Goal: Information Seeking & Learning: Learn about a topic

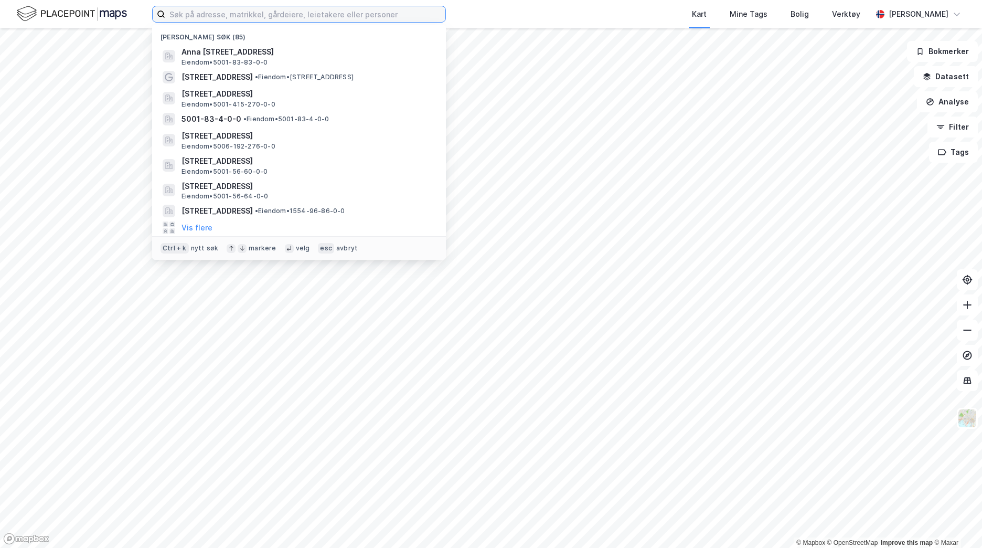
click at [251, 20] on input at bounding box center [305, 14] width 280 height 16
click at [250, 15] on input at bounding box center [305, 14] width 280 height 16
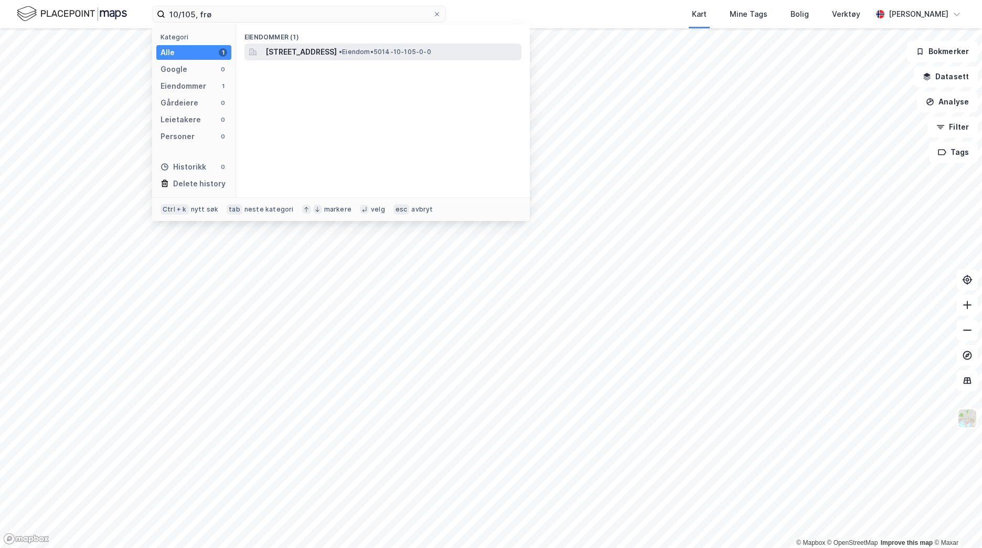
click at [285, 48] on span "[STREET_ADDRESS]" at bounding box center [300, 52] width 71 height 13
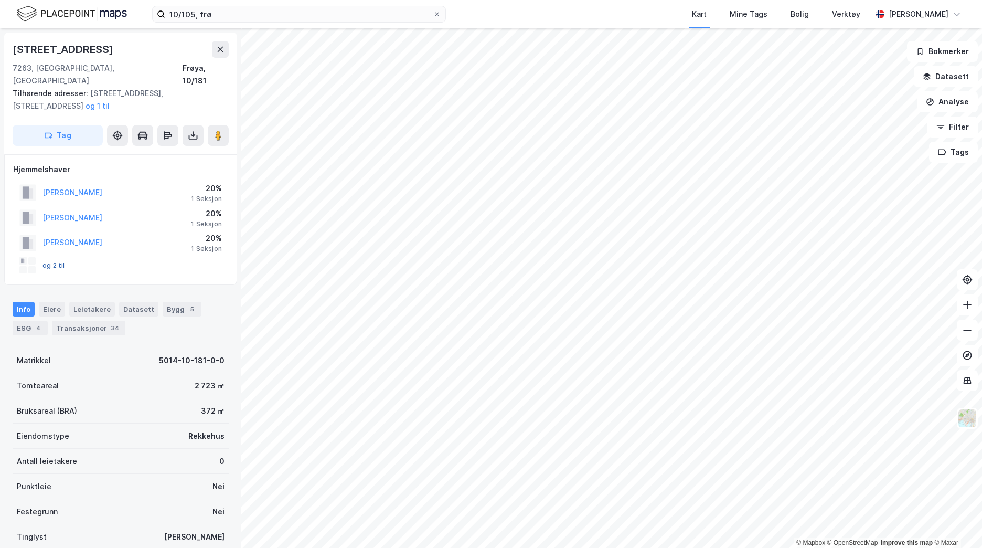
click at [0, 0] on button "og 2 til" at bounding box center [0, 0] width 0 height 0
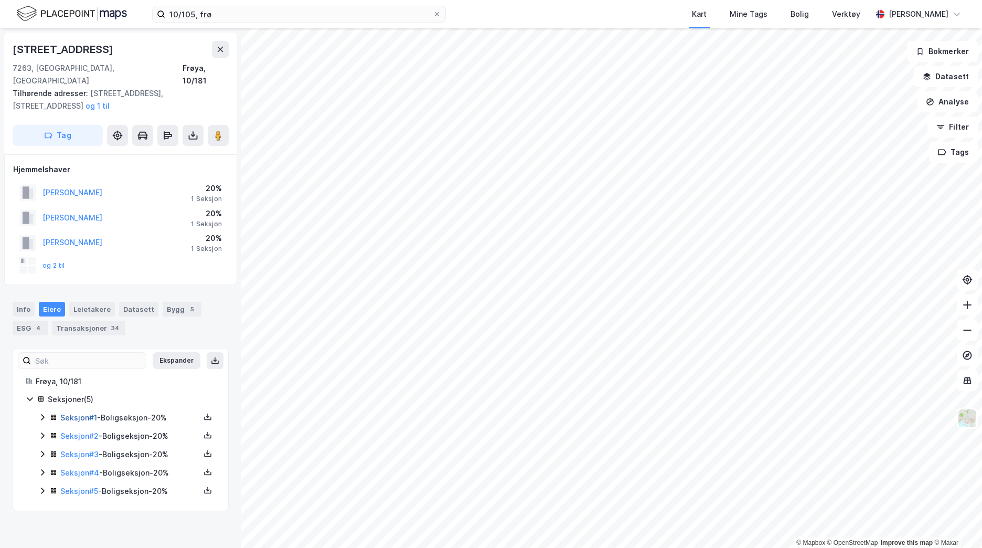
click at [89, 413] on link "Seksjon # 1" at bounding box center [78, 417] width 37 height 9
click at [80, 431] on link "Seksjon # 2" at bounding box center [79, 435] width 38 height 9
click at [92, 413] on link "Seksjon # 1" at bounding box center [78, 417] width 37 height 9
click at [83, 431] on link "Seksjon # 2" at bounding box center [79, 435] width 38 height 9
click at [77, 449] on link "Seksjon # 3" at bounding box center [79, 453] width 38 height 9
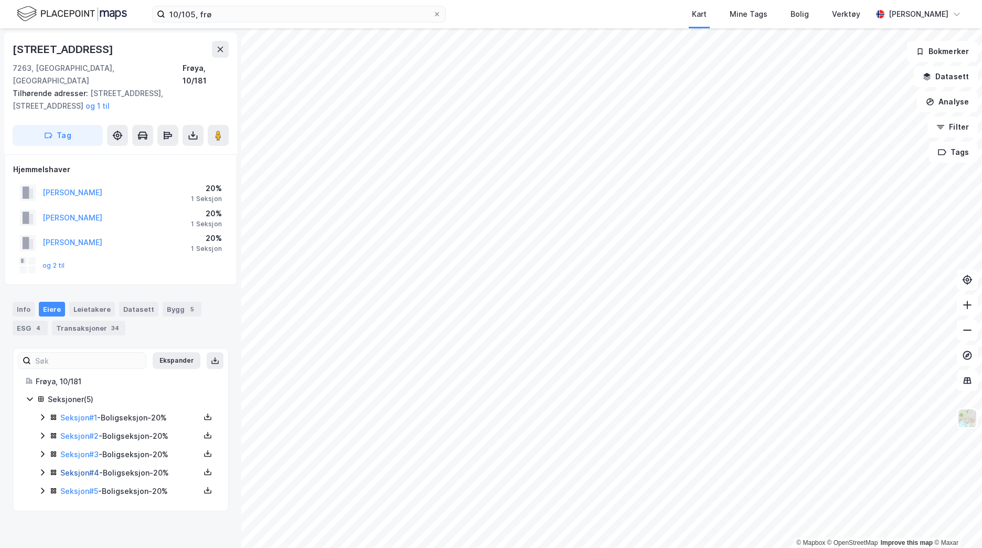
click at [77, 468] on link "Seksjon # 4" at bounding box center [79, 472] width 39 height 9
click at [80, 486] on link "Seksjon # 5" at bounding box center [79, 490] width 38 height 9
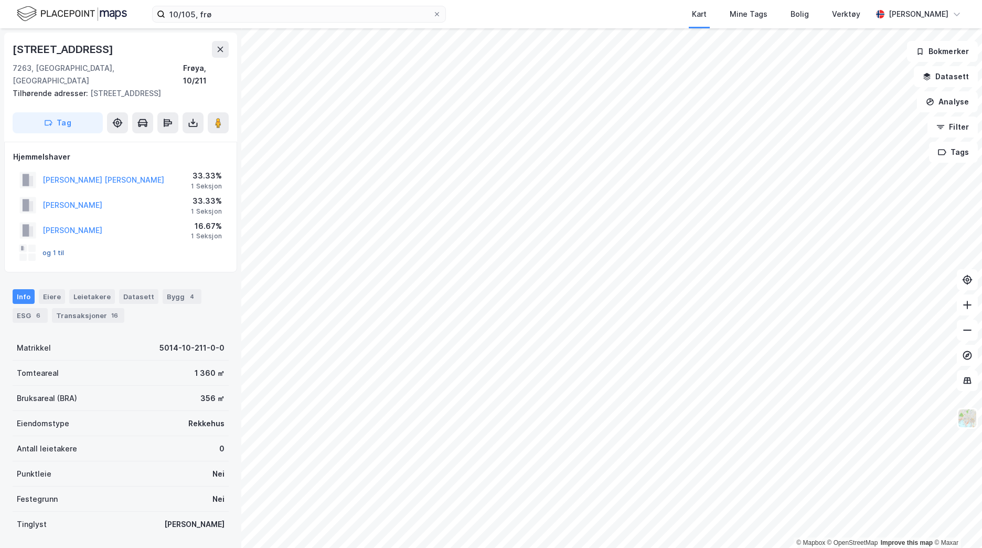
click at [0, 0] on button "og 1 til" at bounding box center [0, 0] width 0 height 0
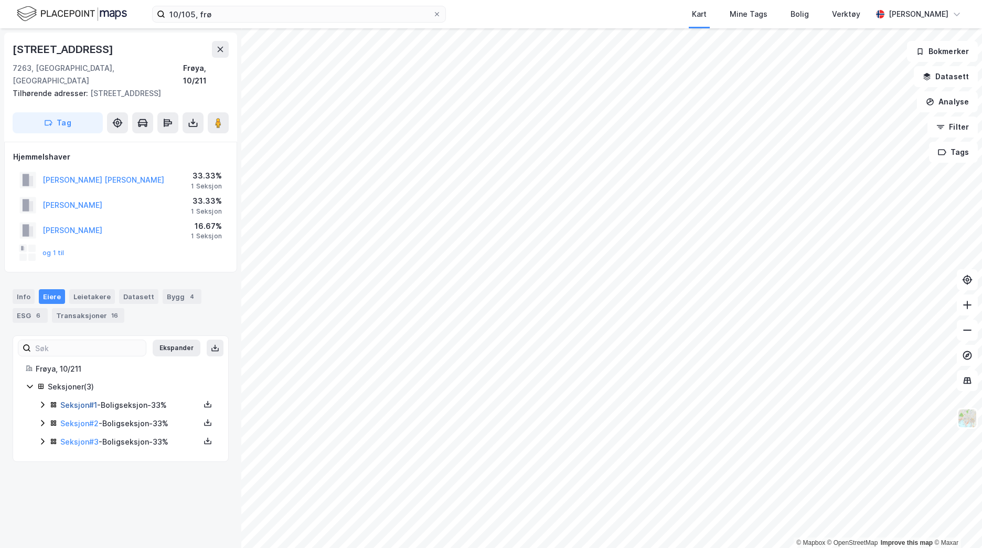
click at [74, 400] on link "Seksjon # 1" at bounding box center [78, 404] width 37 height 9
click at [79, 419] on link "Seksjon # 2" at bounding box center [79, 423] width 38 height 9
click at [84, 437] on link "Seksjon # 3" at bounding box center [79, 441] width 38 height 9
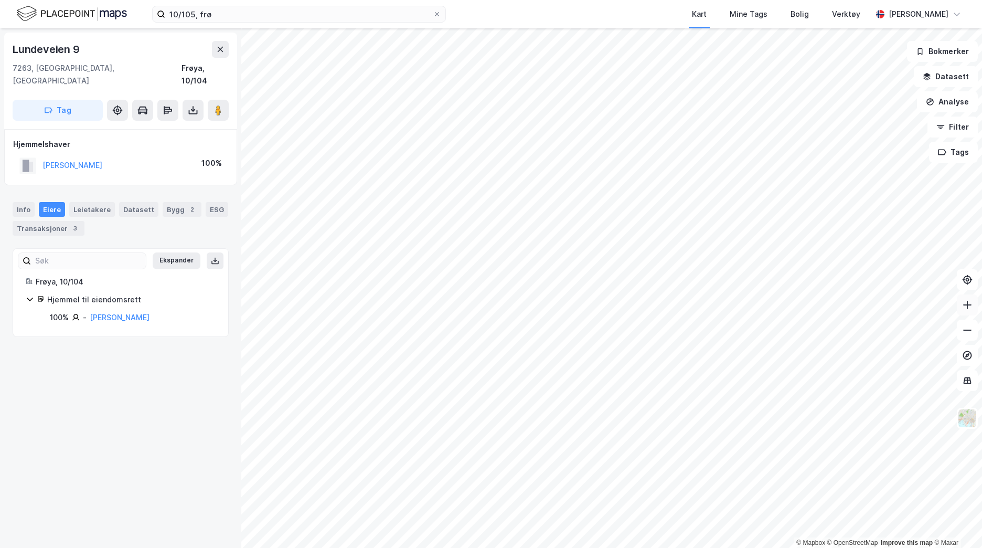
click at [966, 308] on icon at bounding box center [967, 304] width 10 height 10
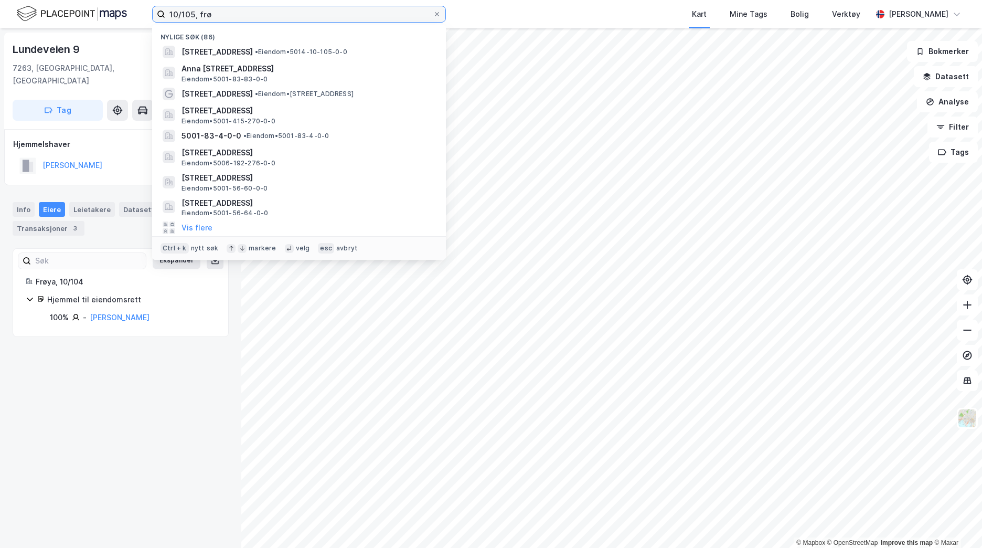
click at [196, 13] on input "10/105, frø" at bounding box center [298, 14] width 267 height 16
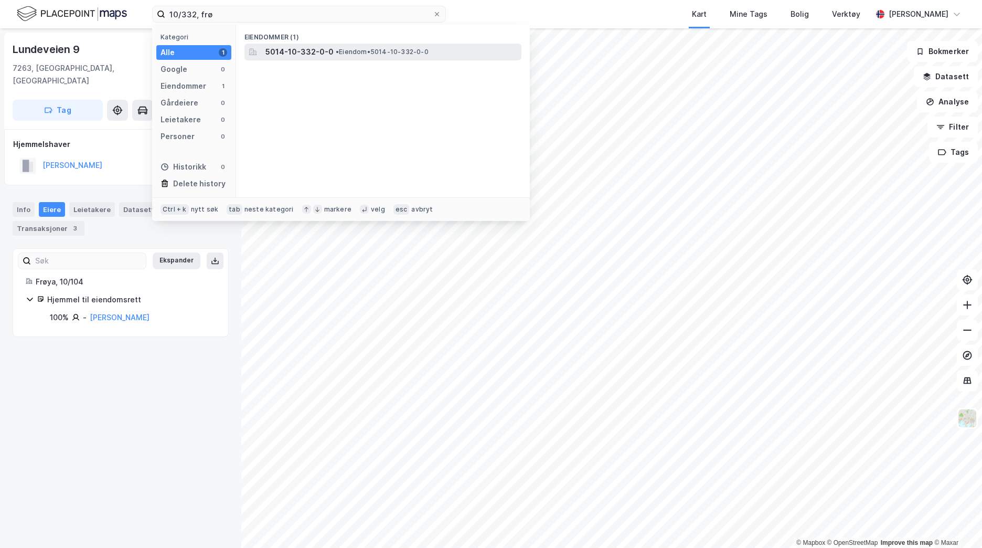
click at [284, 46] on span "5014-10-332-0-0" at bounding box center [299, 52] width 68 height 13
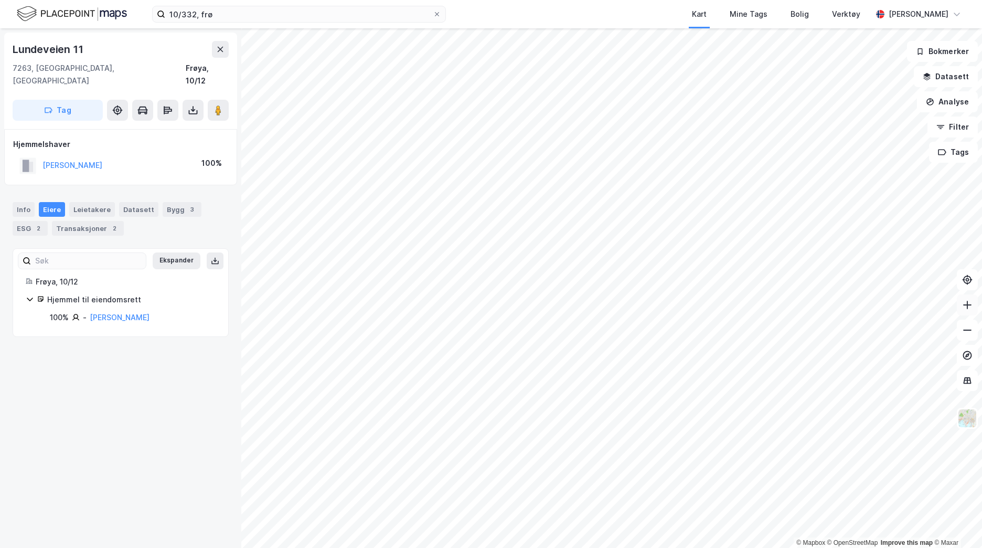
click at [972, 314] on button at bounding box center [967, 304] width 21 height 21
click at [969, 335] on button at bounding box center [967, 329] width 21 height 21
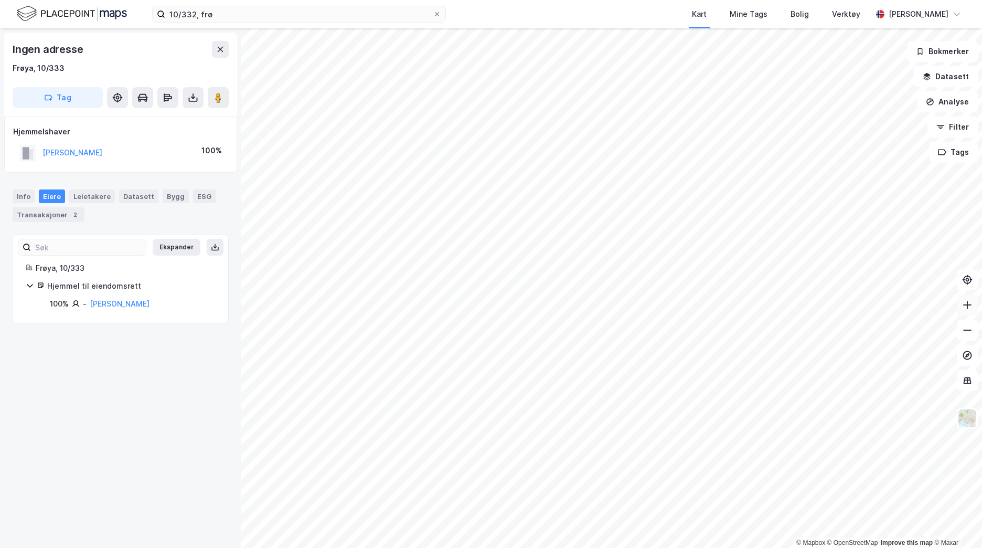
drag, startPoint x: 970, startPoint y: 307, endPoint x: 959, endPoint y: 307, distance: 10.5
click at [969, 307] on icon at bounding box center [967, 304] width 10 height 10
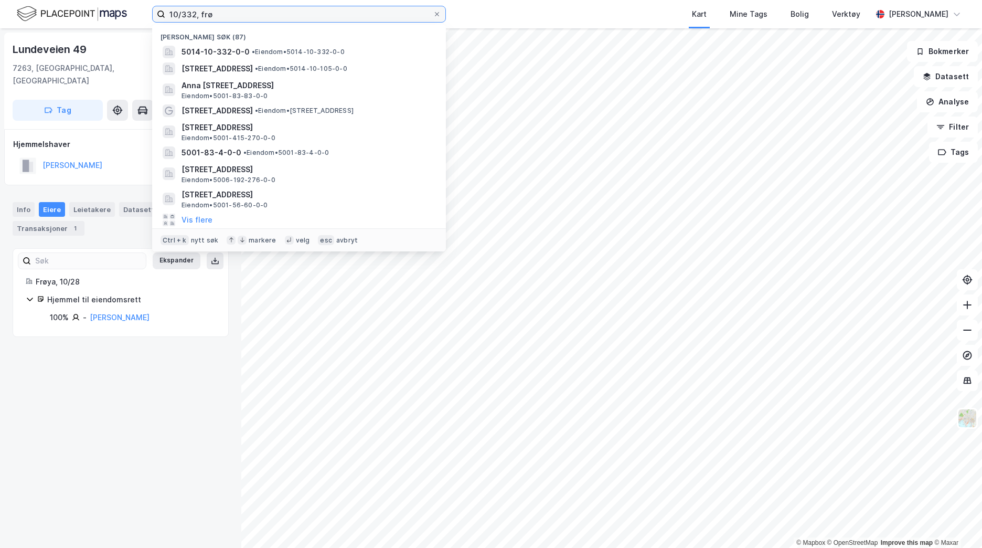
drag, startPoint x: 224, startPoint y: 21, endPoint x: 186, endPoint y: 21, distance: 38.8
click at [186, 21] on input "10/332, frø" at bounding box center [298, 14] width 267 height 16
click at [196, 17] on input "10/332, frø" at bounding box center [298, 14] width 267 height 16
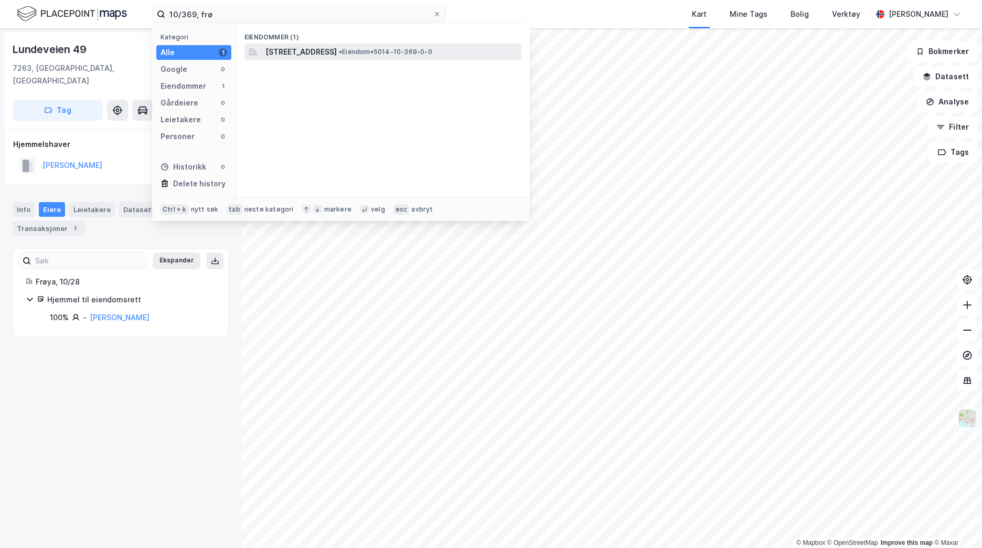
click at [279, 48] on span "[STREET_ADDRESS]" at bounding box center [300, 52] width 71 height 13
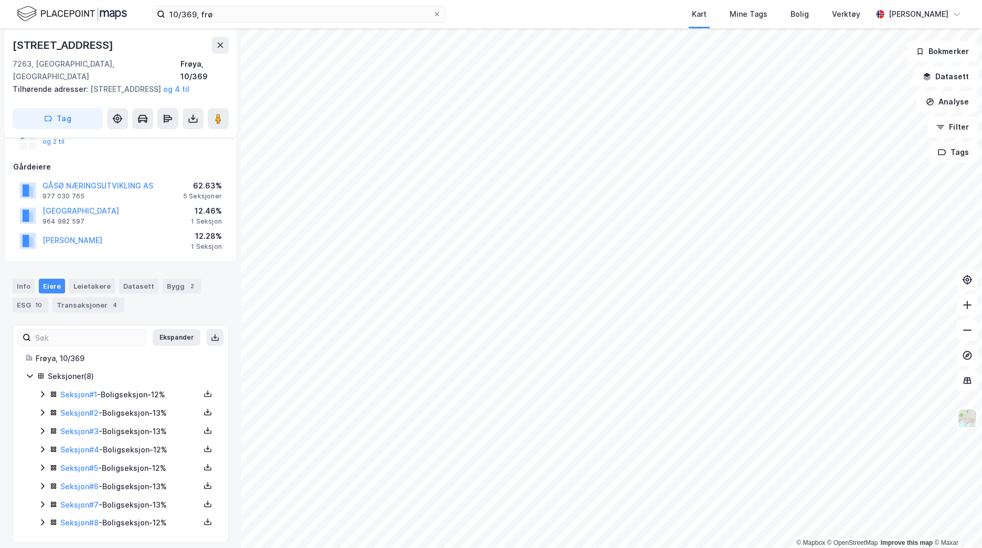
scroll to position [119, 0]
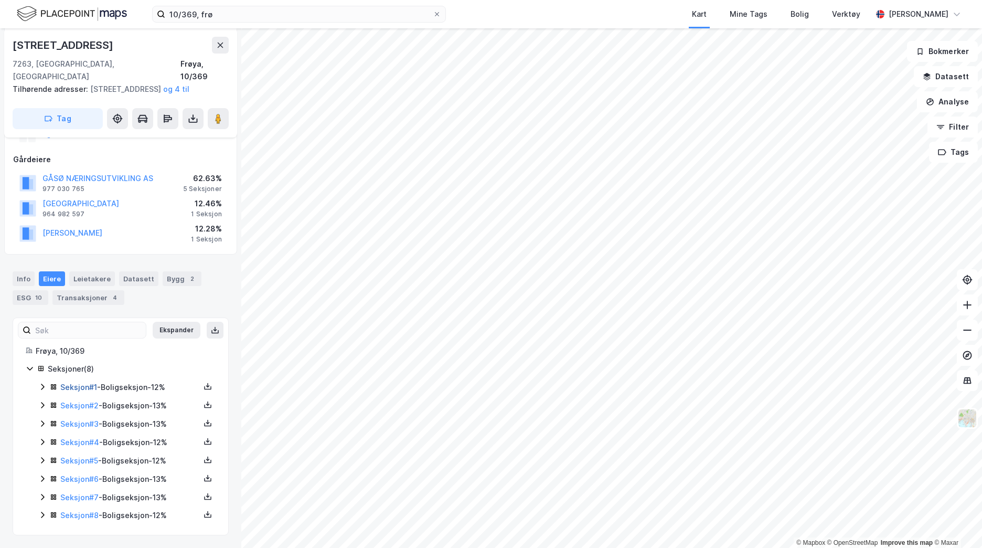
click at [81, 388] on link "Seksjon # 1" at bounding box center [78, 386] width 37 height 9
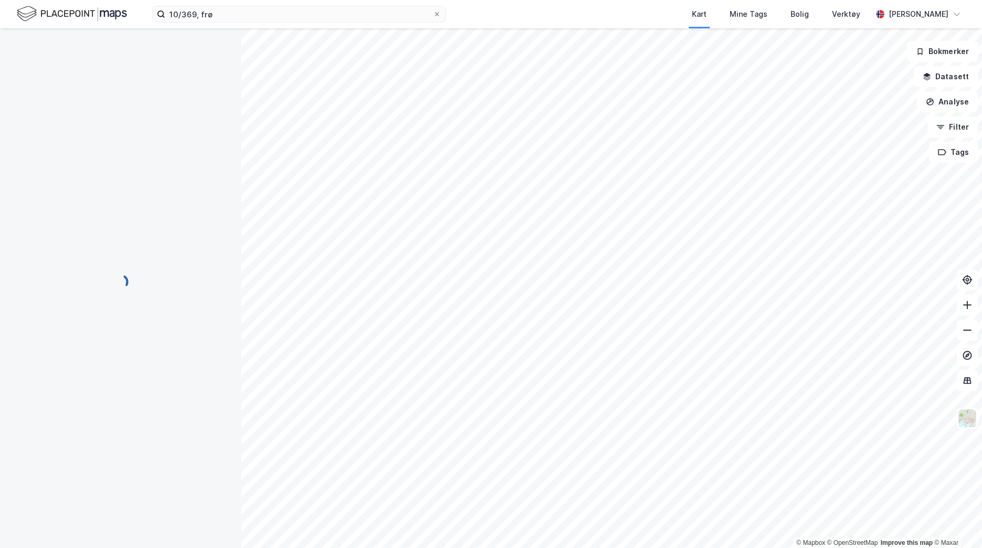
scroll to position [58, 0]
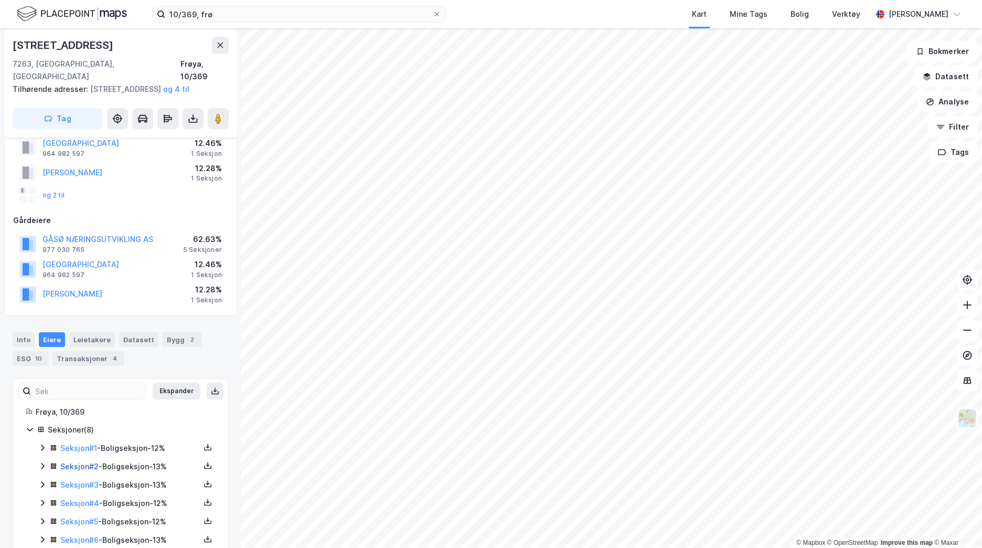
click at [82, 467] on link "Seksjon # 2" at bounding box center [79, 466] width 38 height 9
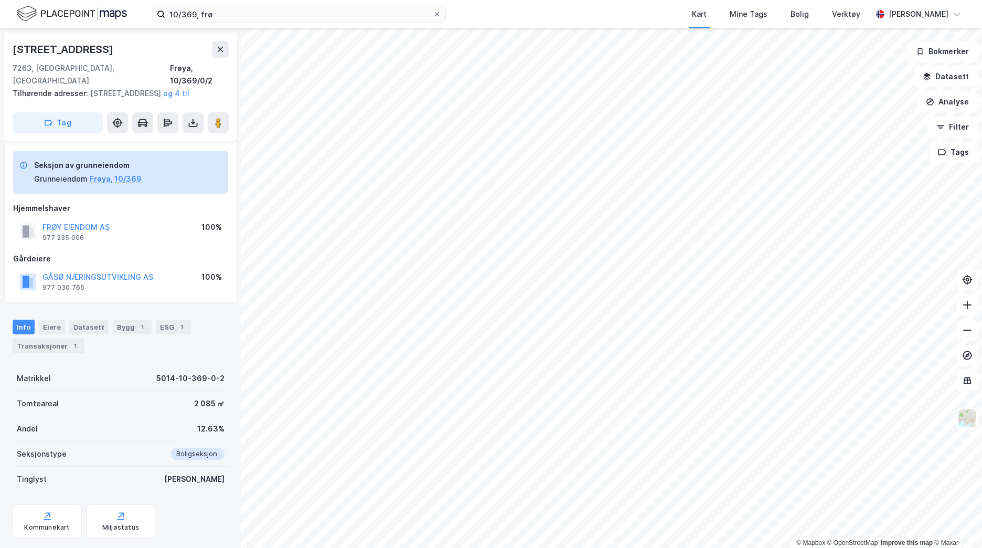
scroll to position [58, 0]
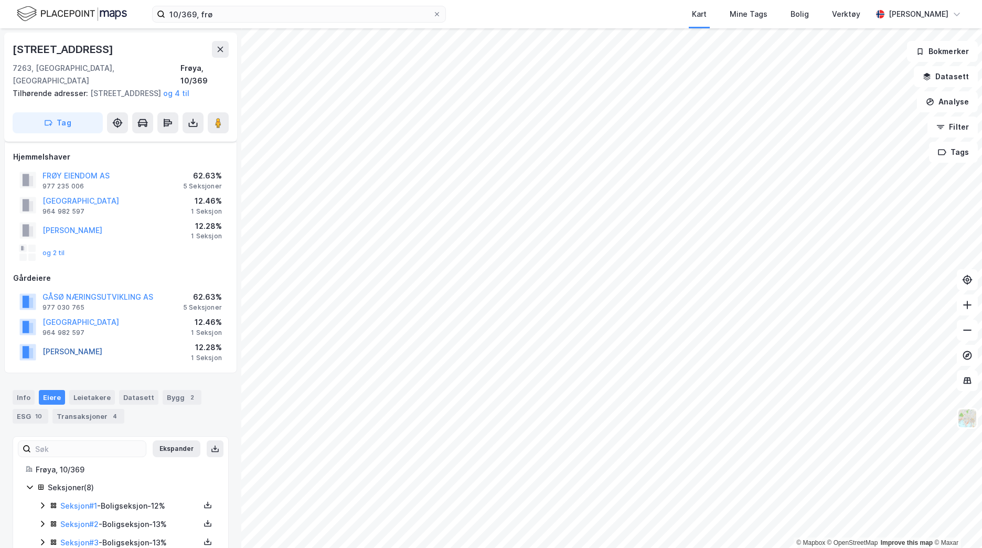
scroll to position [58, 0]
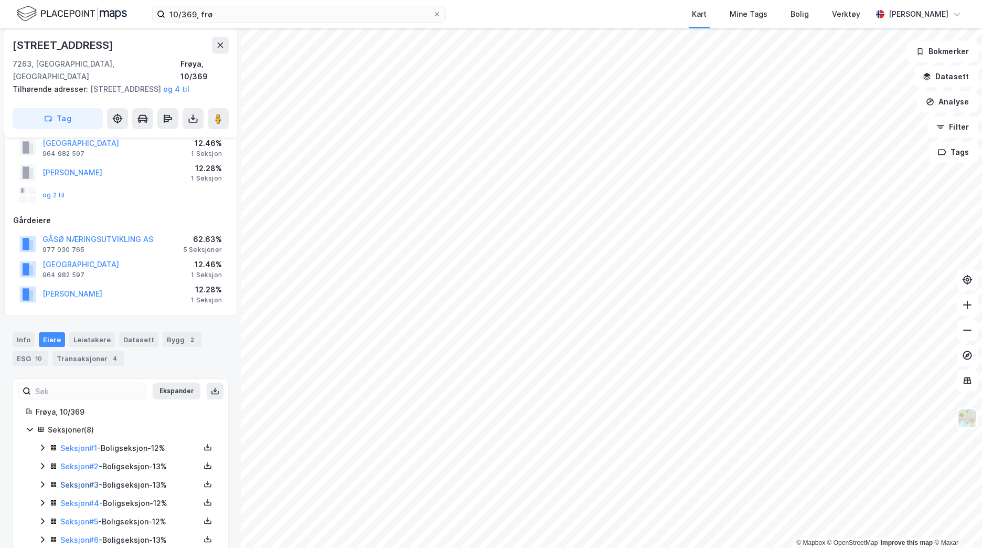
click at [81, 483] on link "Seksjon # 3" at bounding box center [79, 484] width 38 height 9
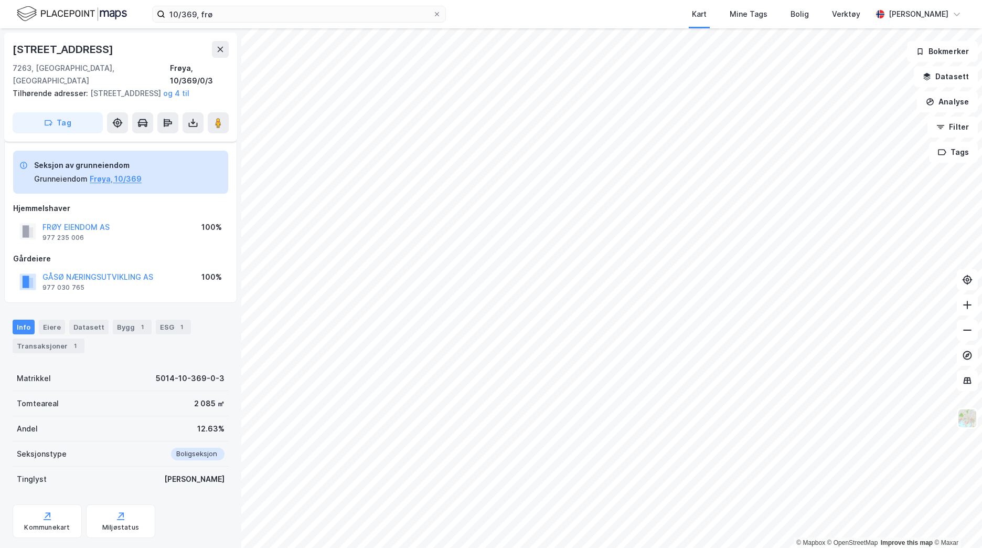
scroll to position [58, 0]
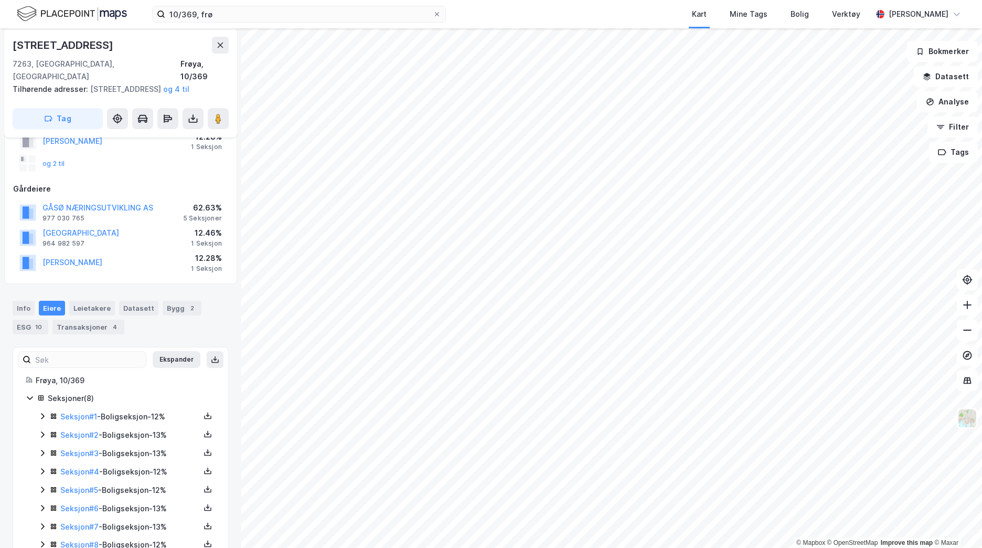
scroll to position [119, 0]
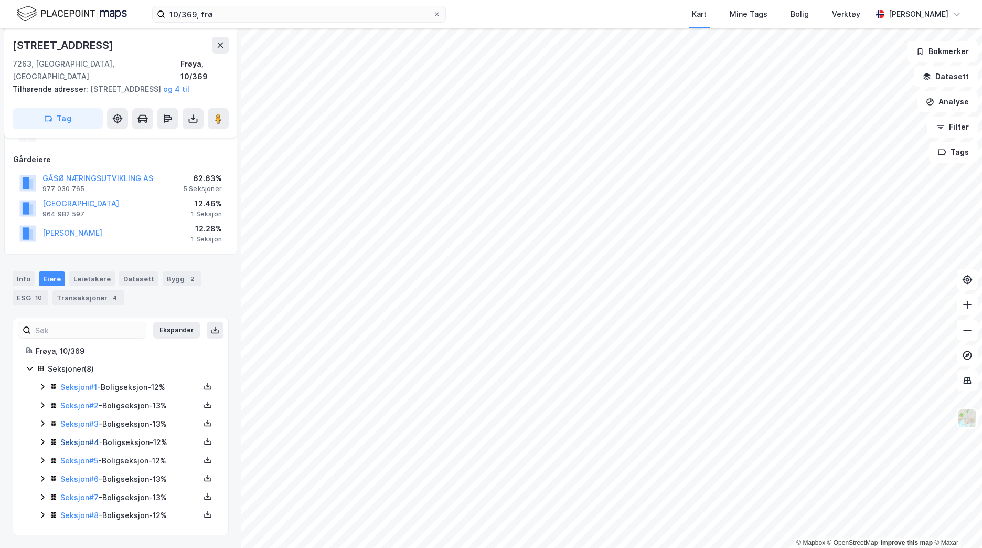
click at [80, 443] on link "Seksjon # 4" at bounding box center [79, 441] width 39 height 9
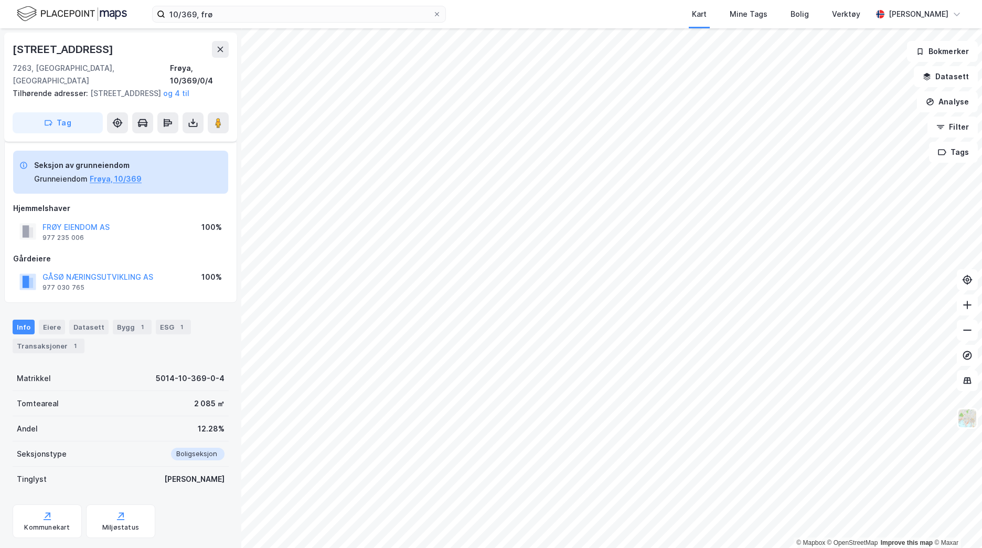
scroll to position [58, 0]
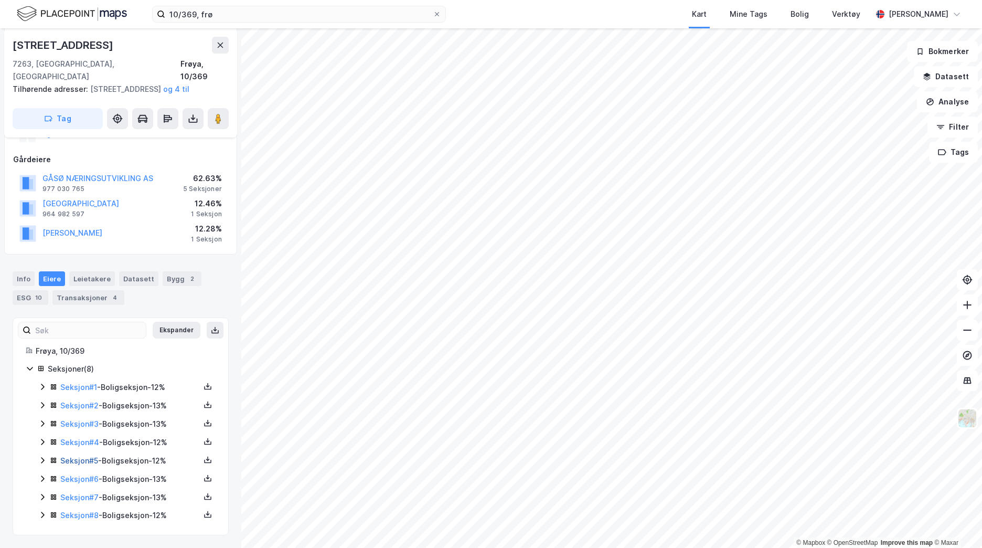
click at [85, 461] on link "Seksjon # 5" at bounding box center [79, 460] width 38 height 9
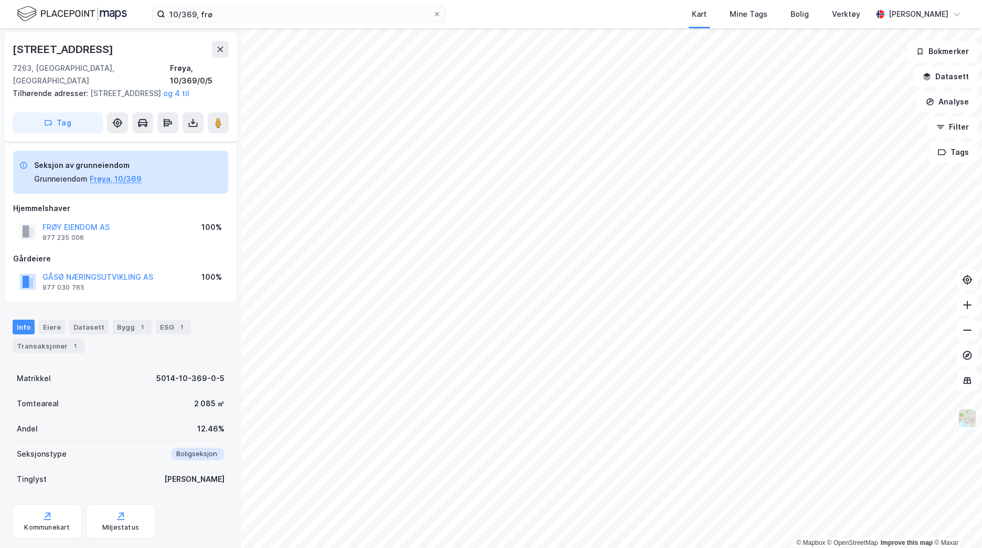
scroll to position [58, 0]
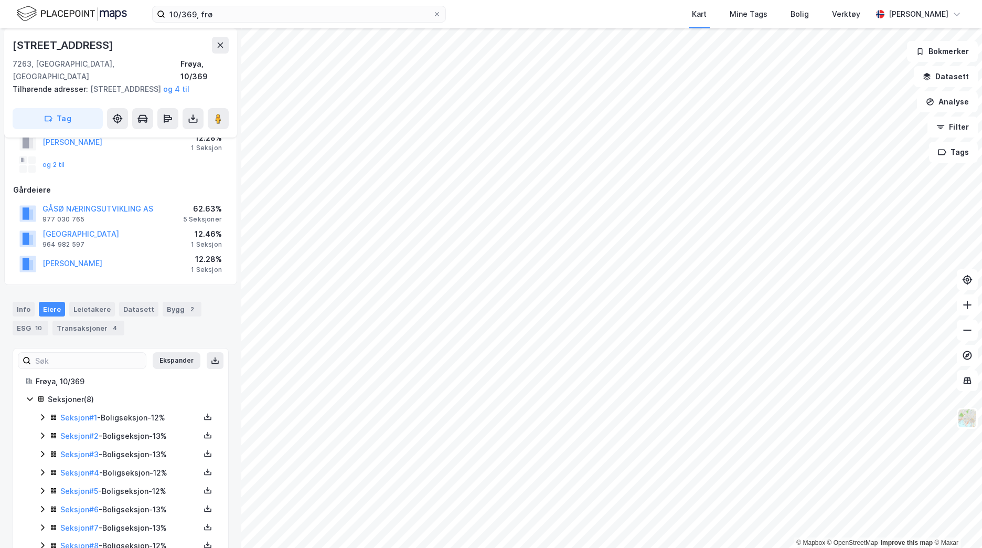
scroll to position [119, 0]
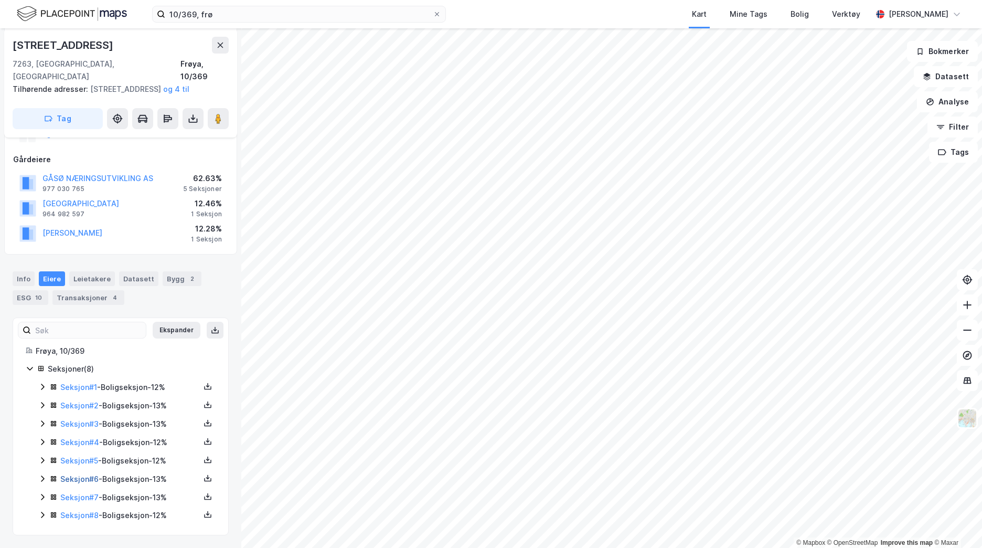
click at [79, 480] on link "Seksjon # 6" at bounding box center [79, 478] width 38 height 9
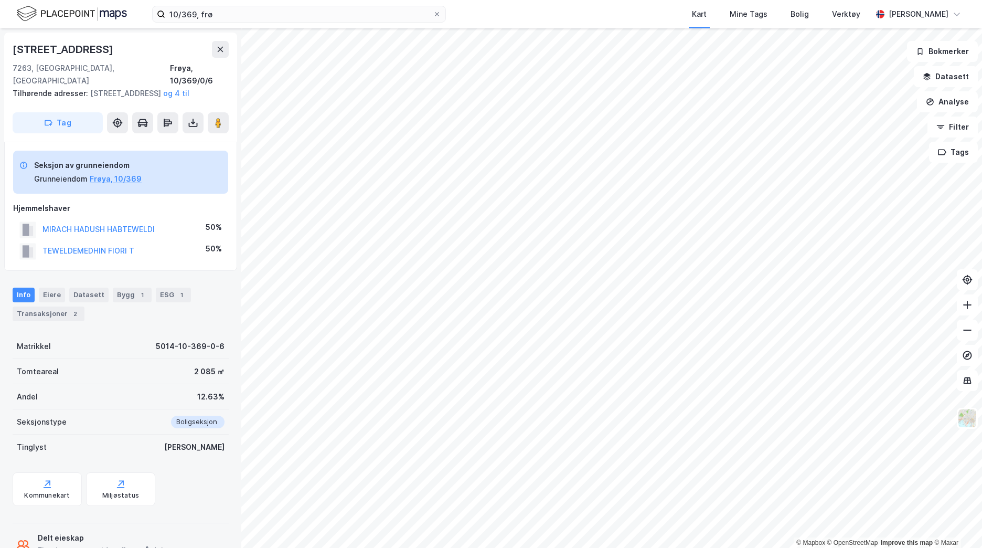
scroll to position [68, 0]
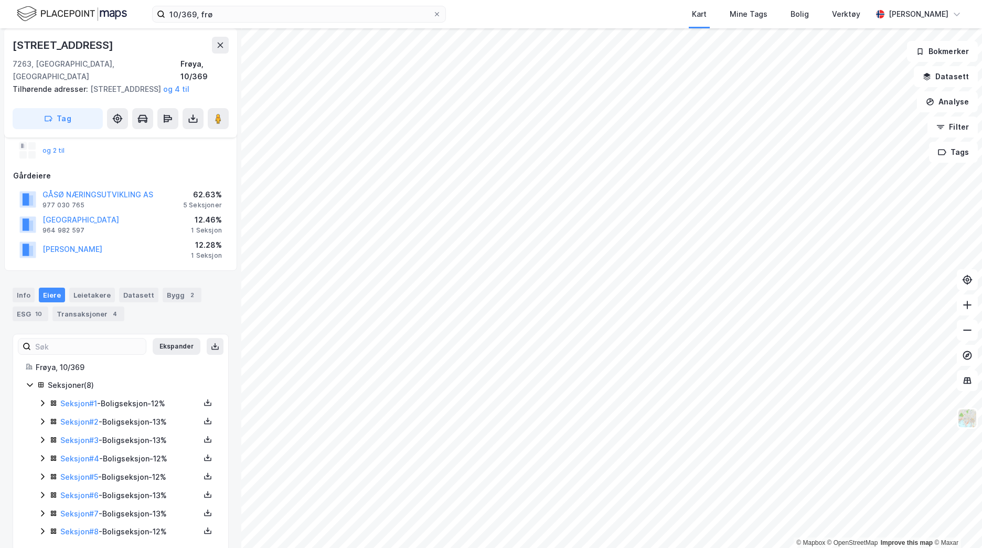
scroll to position [119, 0]
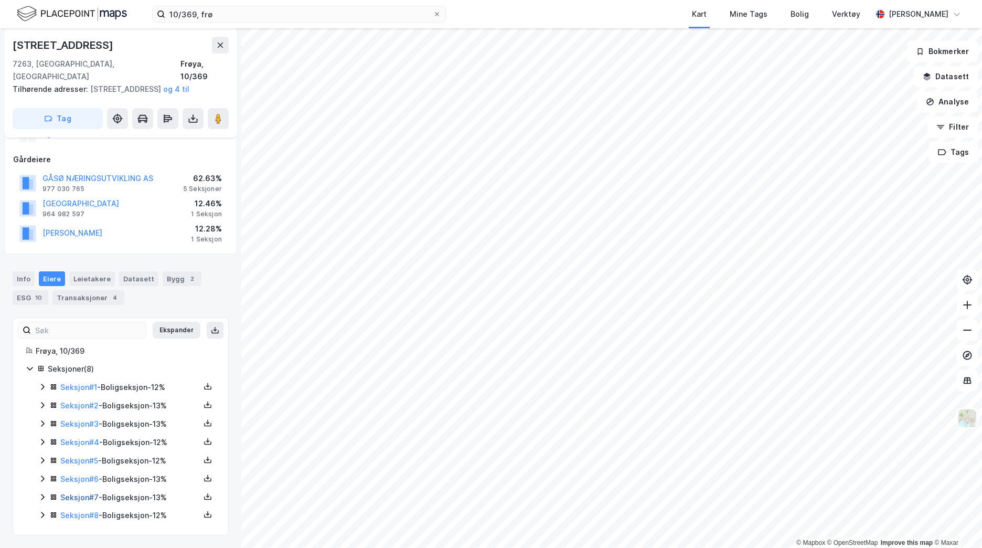
click at [86, 495] on link "Seksjon # 7" at bounding box center [79, 497] width 38 height 9
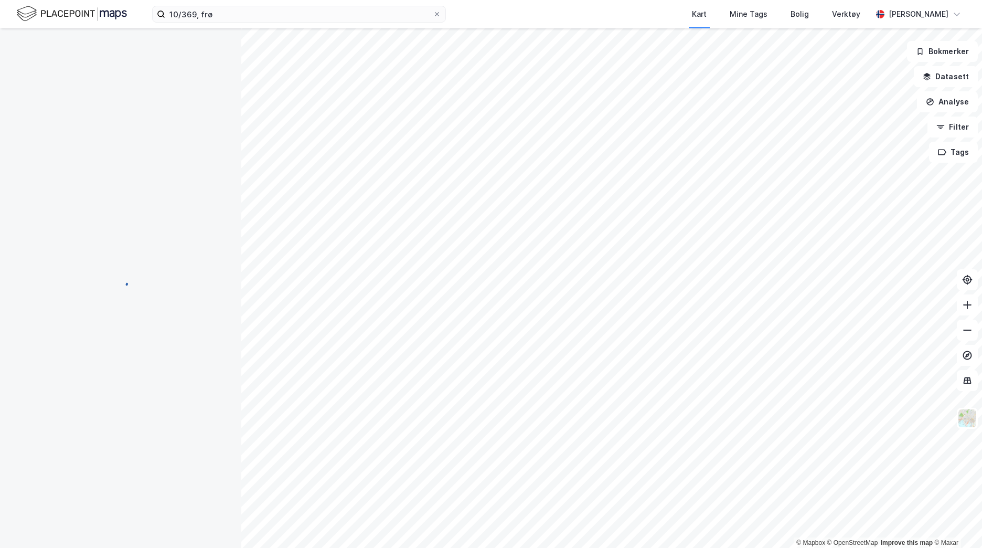
scroll to position [58, 0]
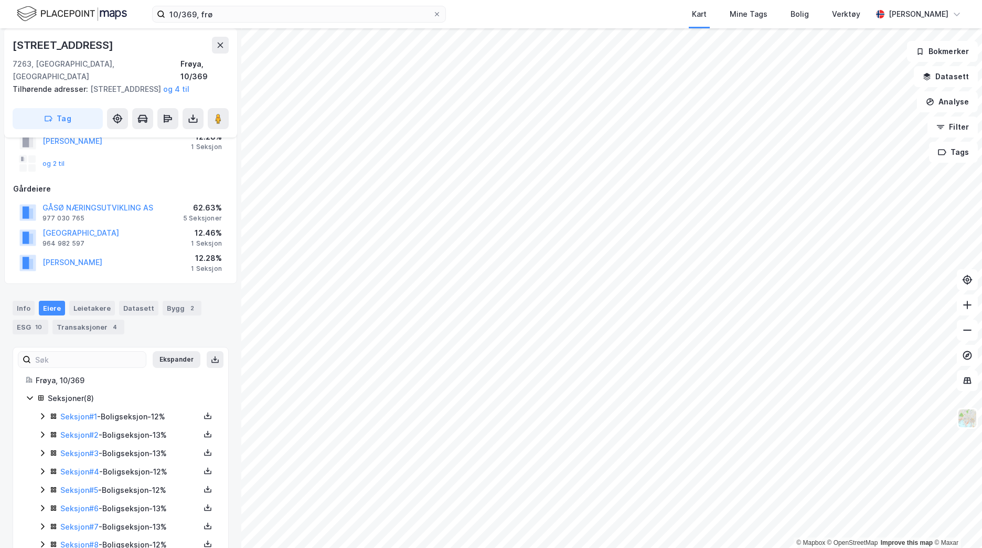
scroll to position [119, 0]
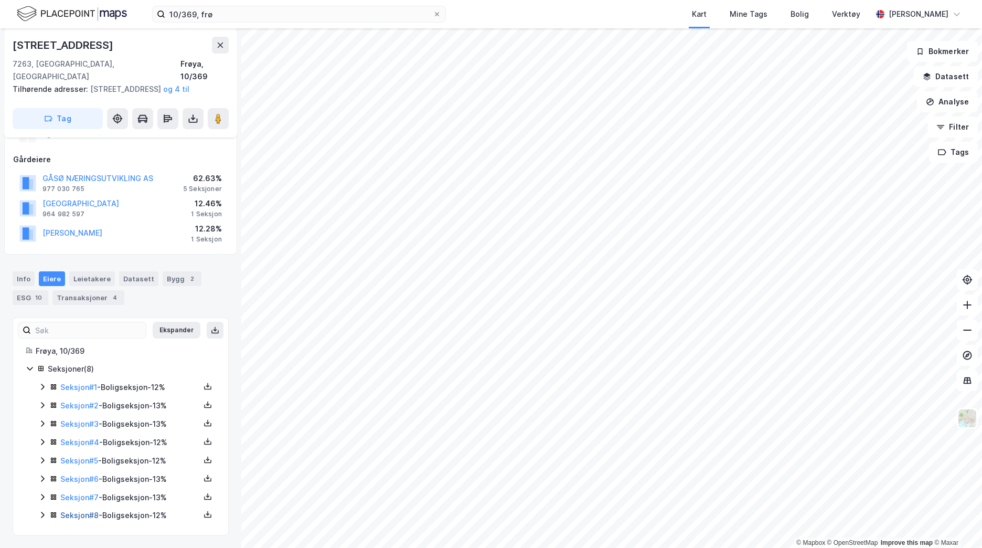
click at [89, 513] on link "Seksjon # 8" at bounding box center [79, 514] width 38 height 9
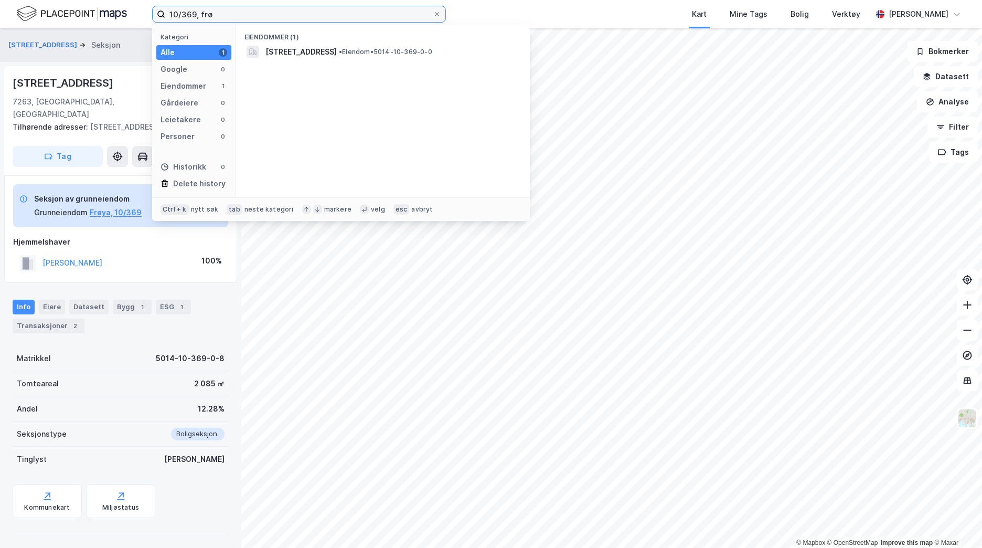
click at [194, 14] on input "10/369, frø" at bounding box center [298, 14] width 267 height 16
type input "10/370, frø"
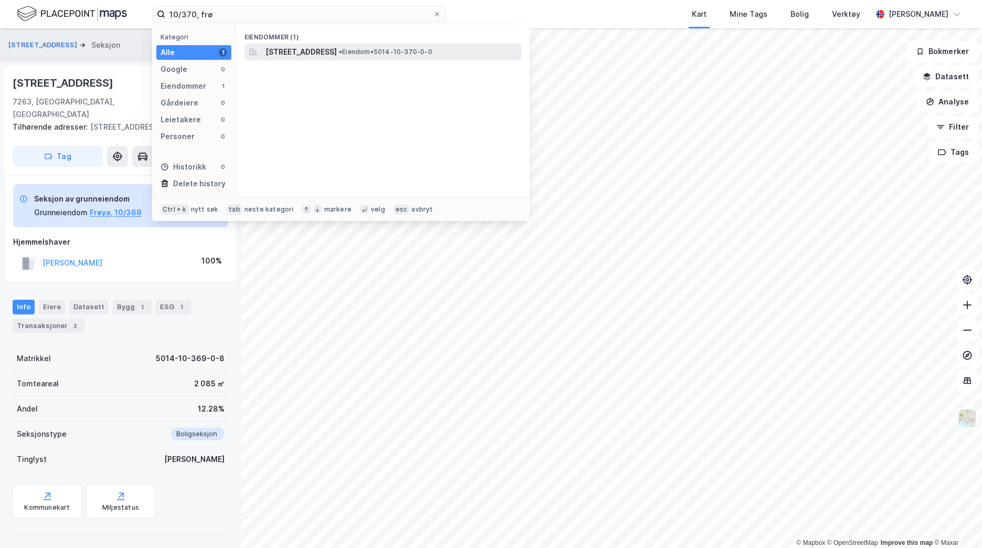
click at [277, 49] on span "[STREET_ADDRESS]" at bounding box center [300, 52] width 71 height 13
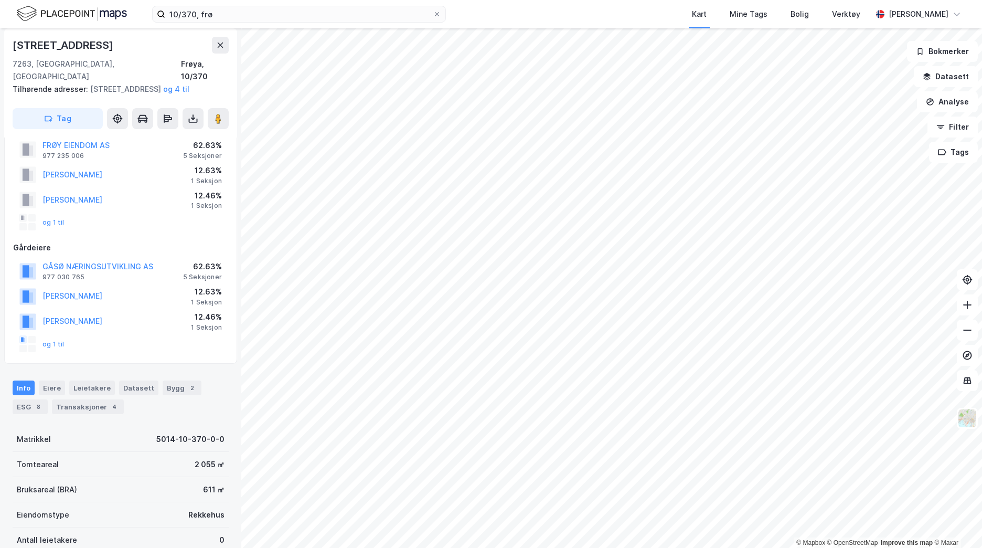
scroll to position [1, 0]
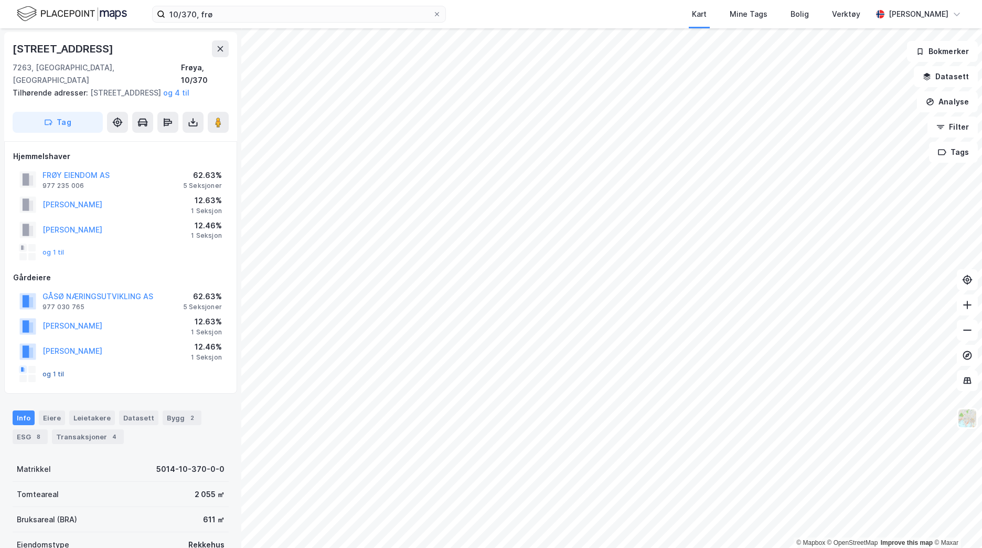
click at [0, 0] on button "og 1 til" at bounding box center [0, 0] width 0 height 0
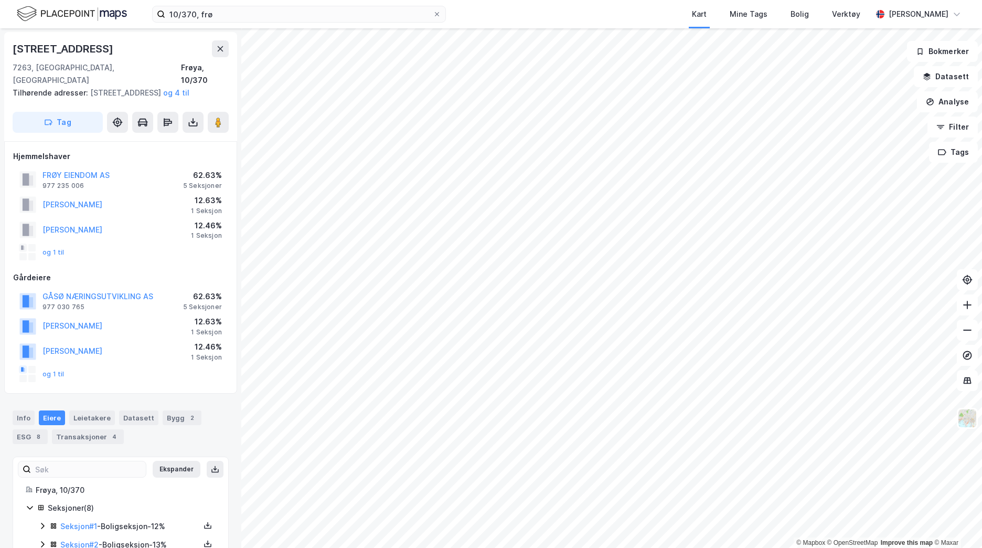
scroll to position [140, 0]
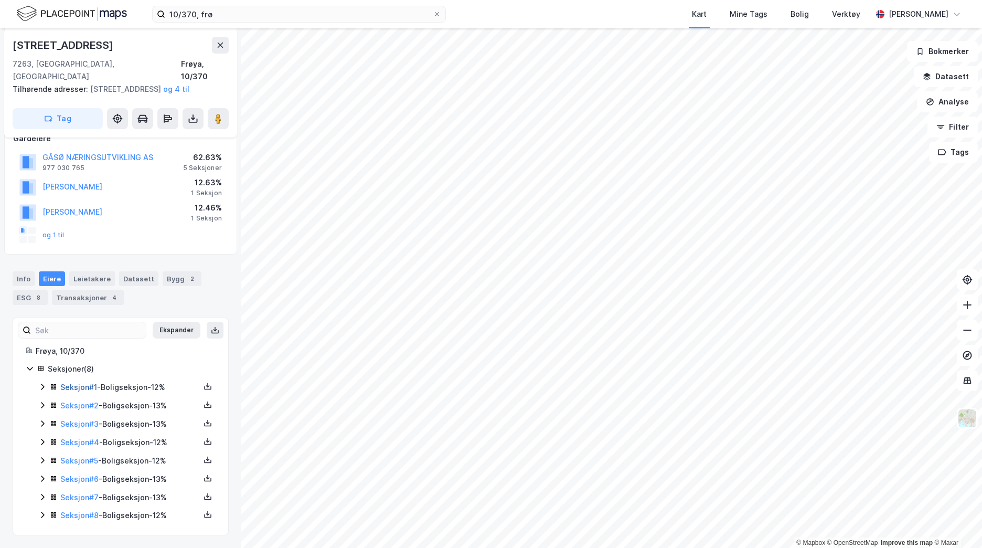
click at [77, 387] on link "Seksjon # 1" at bounding box center [78, 386] width 37 height 9
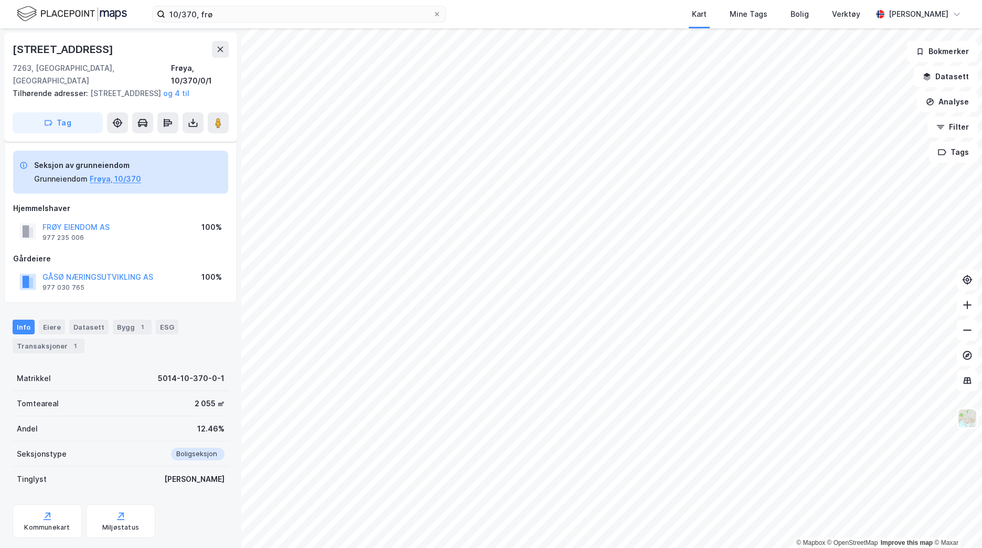
scroll to position [58, 0]
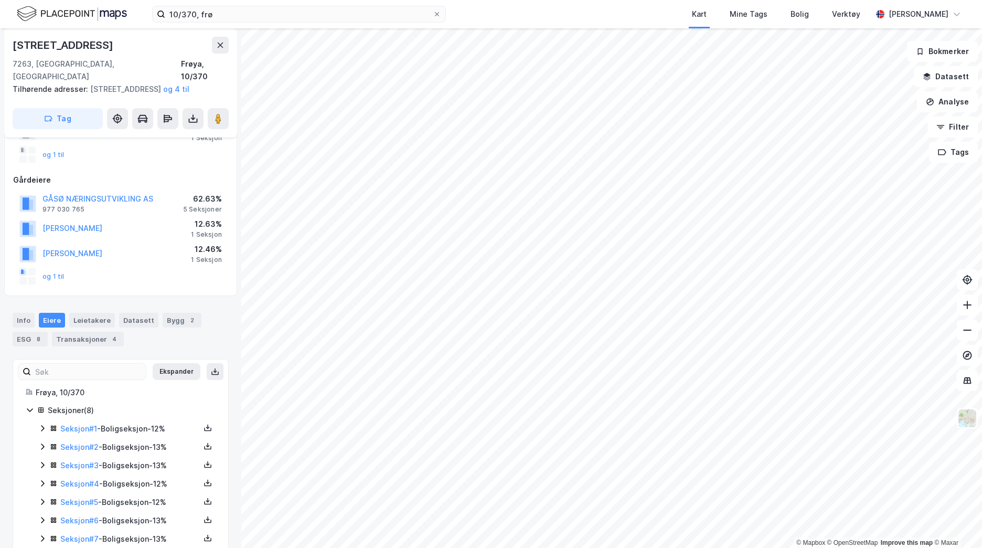
scroll to position [140, 0]
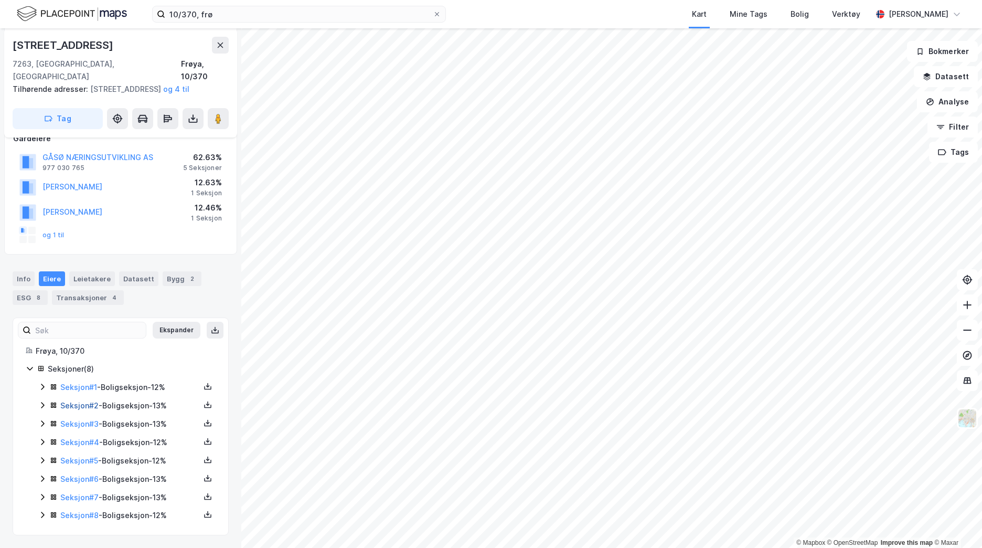
click at [88, 403] on link "Seksjon # 2" at bounding box center [79, 405] width 38 height 9
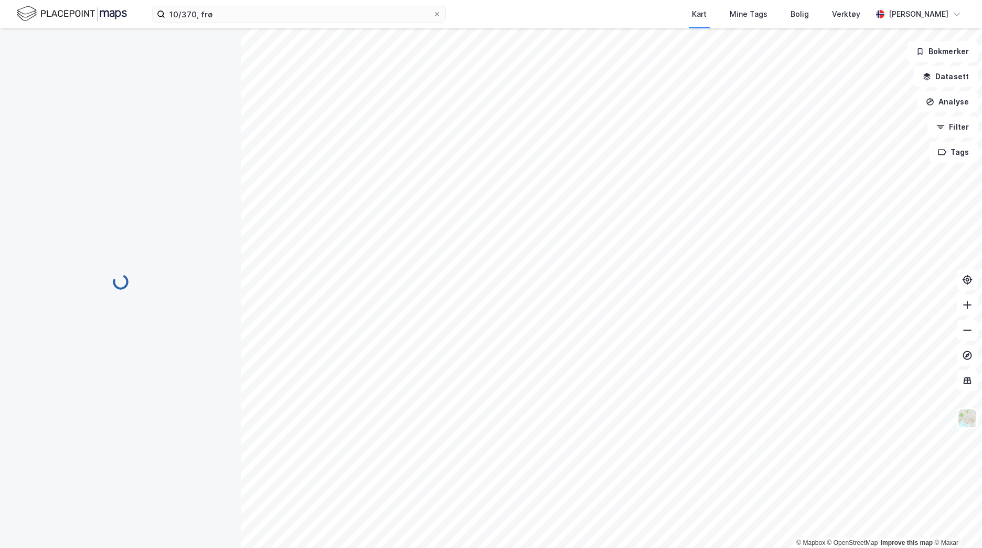
scroll to position [58, 0]
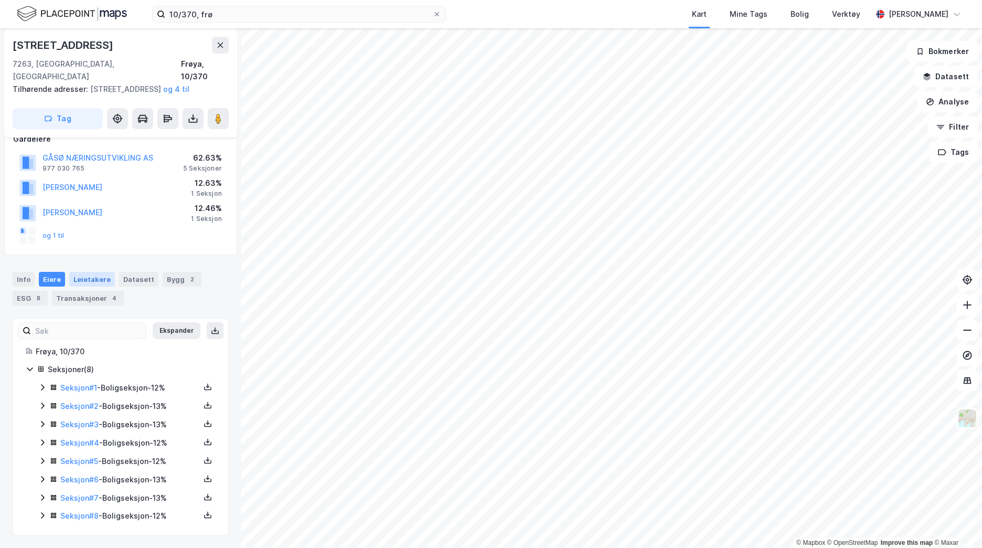
scroll to position [140, 0]
click at [82, 420] on link "Seksjon # 3" at bounding box center [79, 423] width 38 height 9
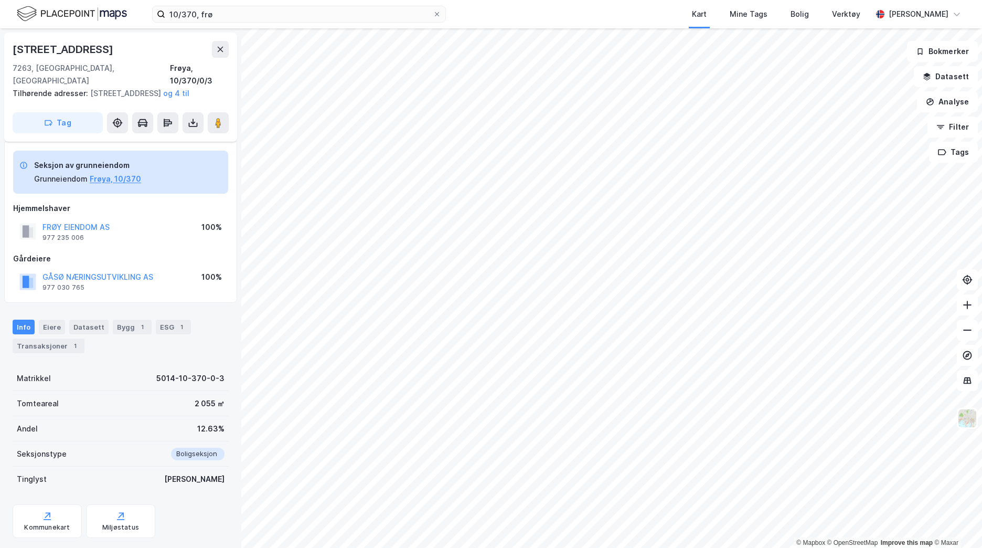
scroll to position [58, 0]
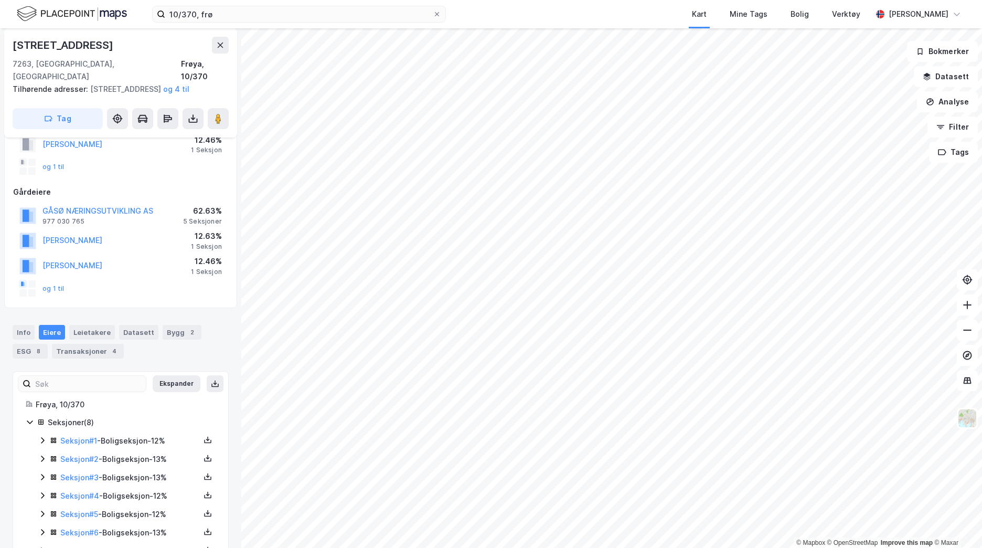
scroll to position [140, 0]
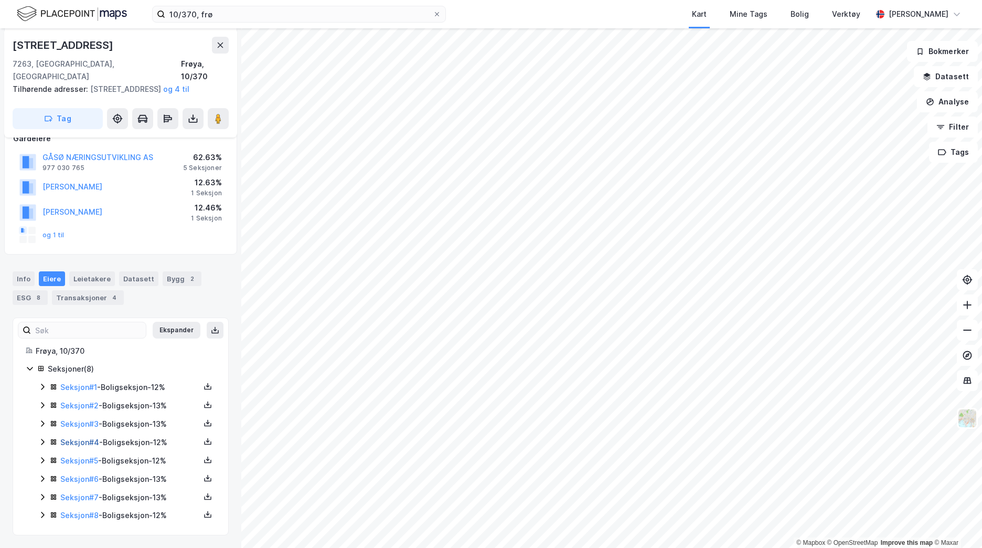
click at [76, 440] on link "Seksjon # 4" at bounding box center [79, 441] width 39 height 9
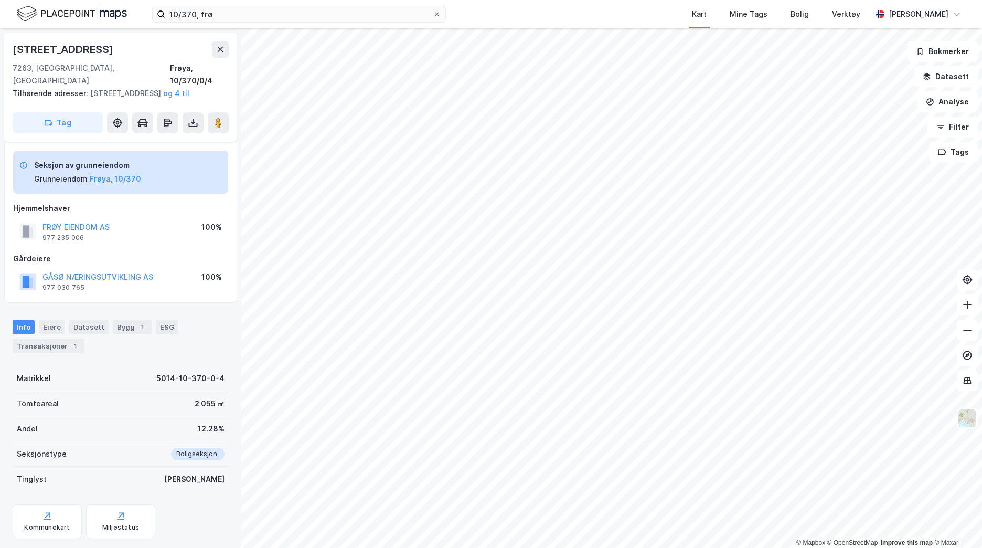
scroll to position [58, 0]
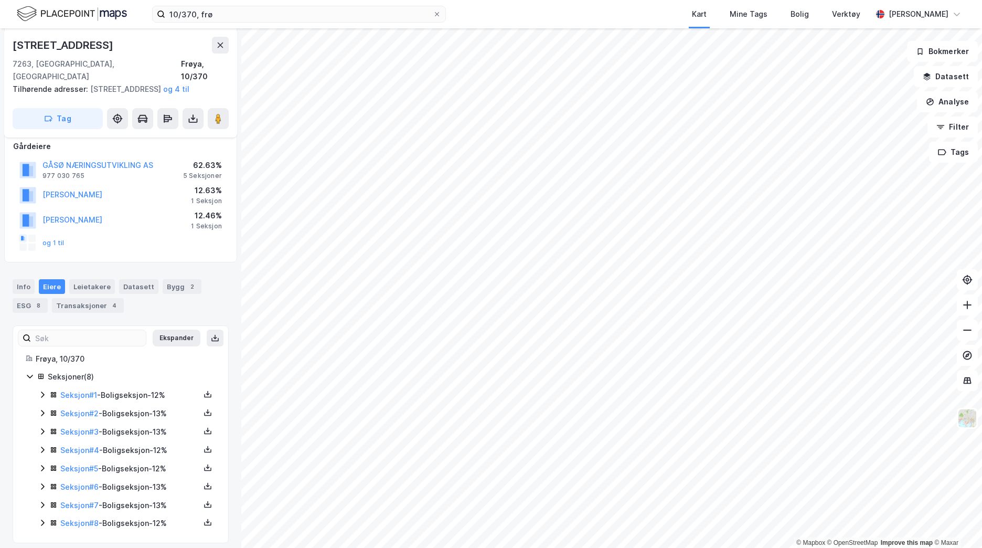
scroll to position [140, 0]
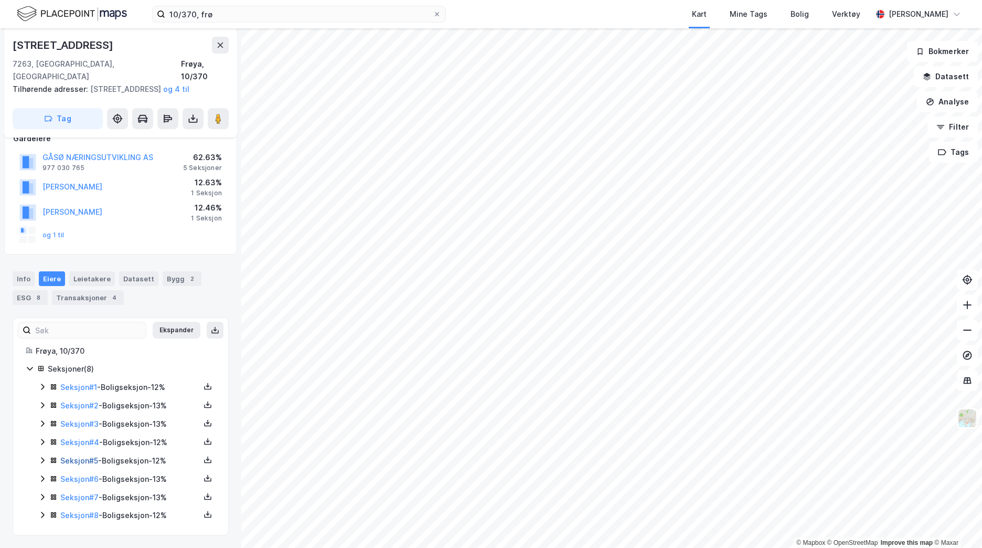
click at [89, 461] on link "Seksjon # 5" at bounding box center [79, 460] width 38 height 9
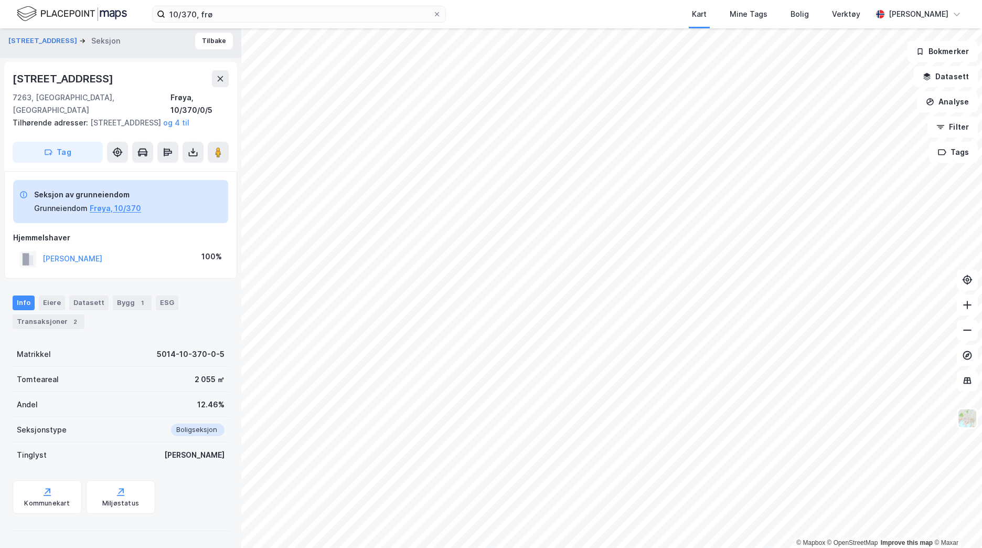
scroll to position [4, 0]
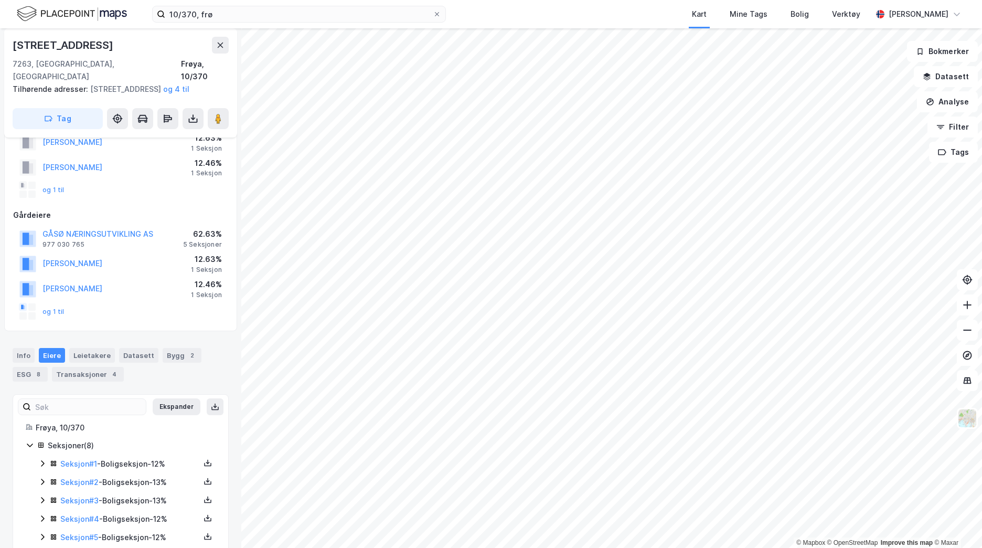
scroll to position [140, 0]
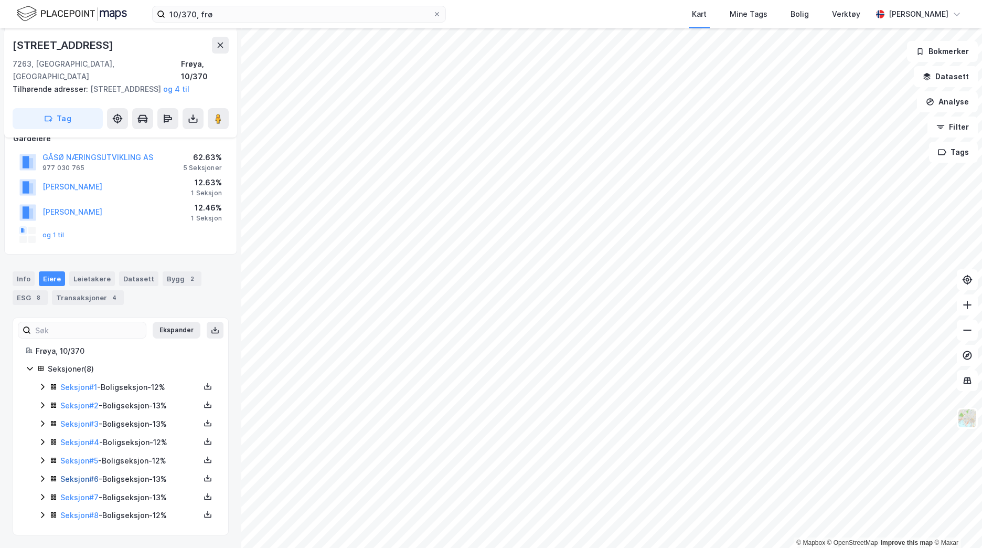
click at [85, 478] on link "Seksjon # 6" at bounding box center [79, 478] width 38 height 9
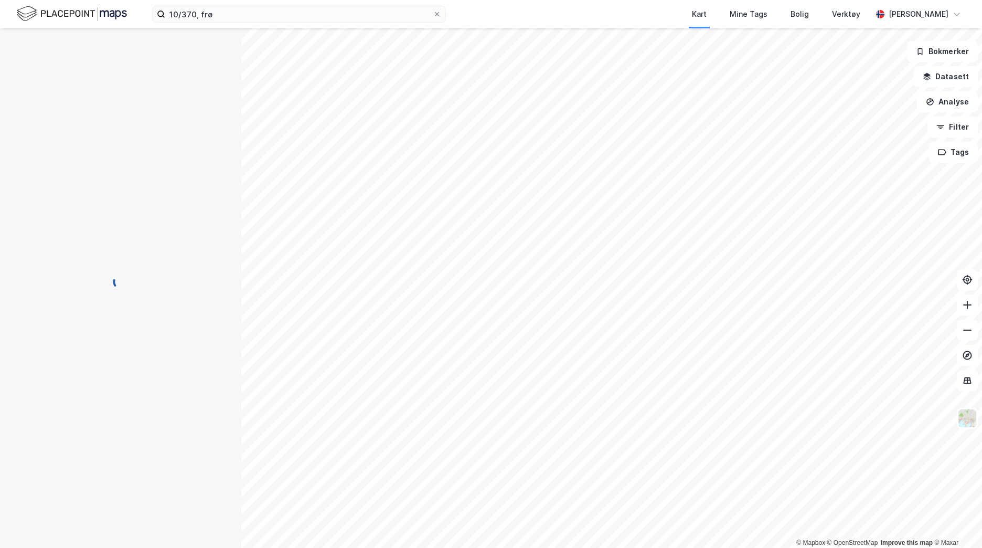
scroll to position [4, 0]
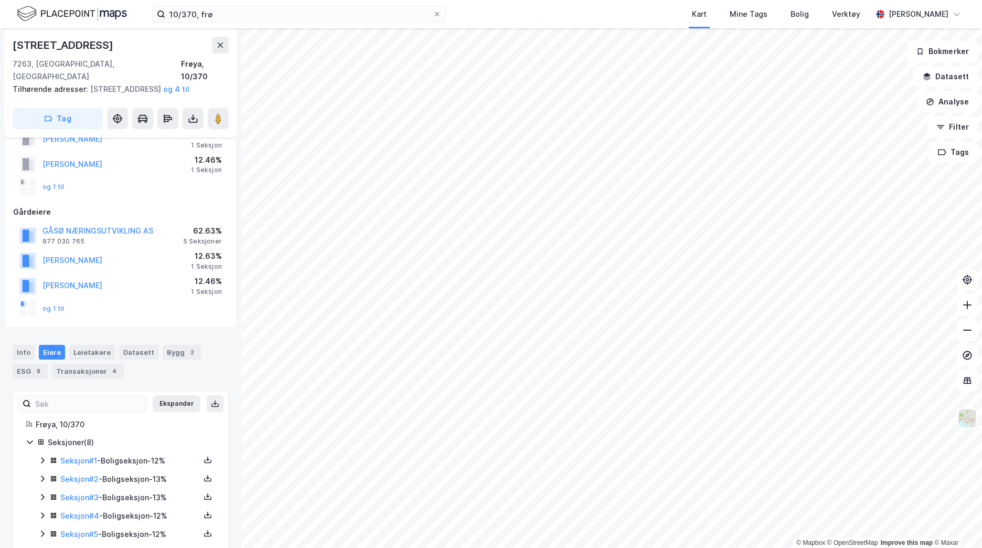
scroll to position [140, 0]
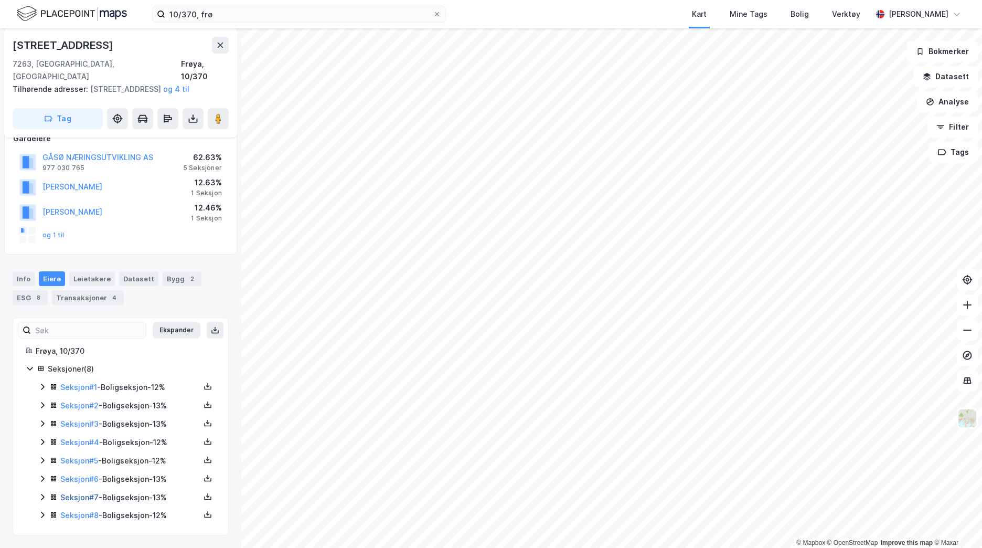
click at [81, 494] on link "Seksjon # 7" at bounding box center [79, 497] width 38 height 9
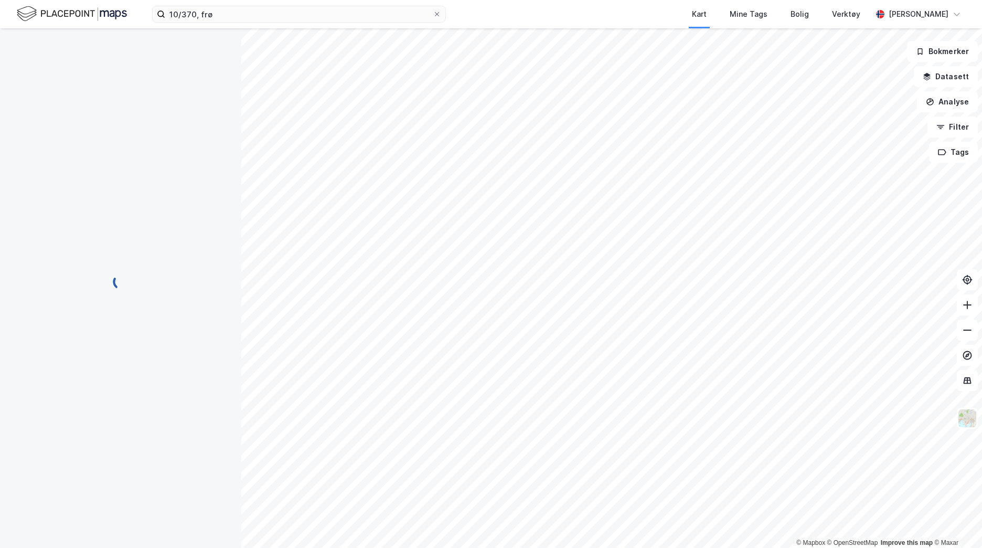
scroll to position [58, 0]
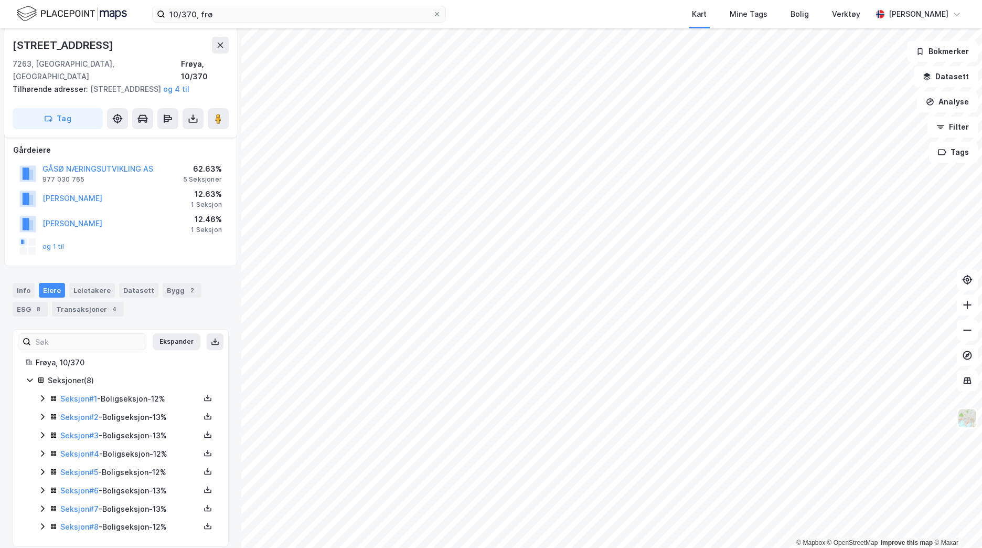
scroll to position [140, 0]
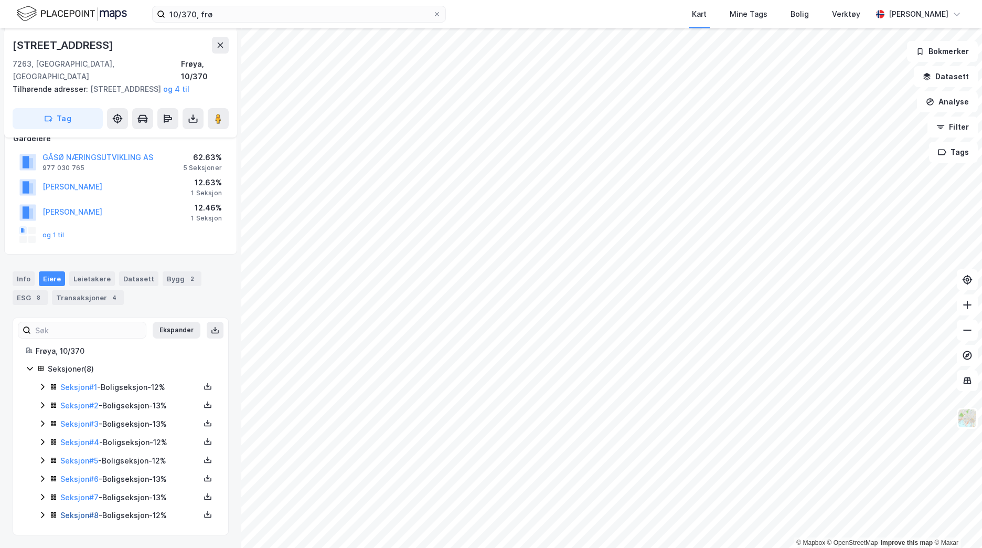
click at [78, 512] on link "Seksjon # 8" at bounding box center [79, 514] width 38 height 9
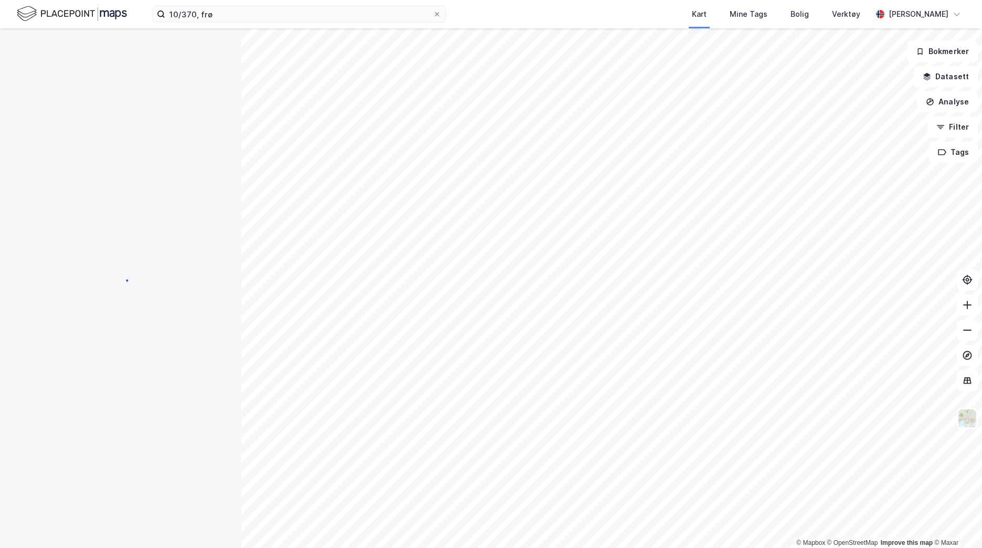
scroll to position [4, 0]
